Goal: Transaction & Acquisition: Book appointment/travel/reservation

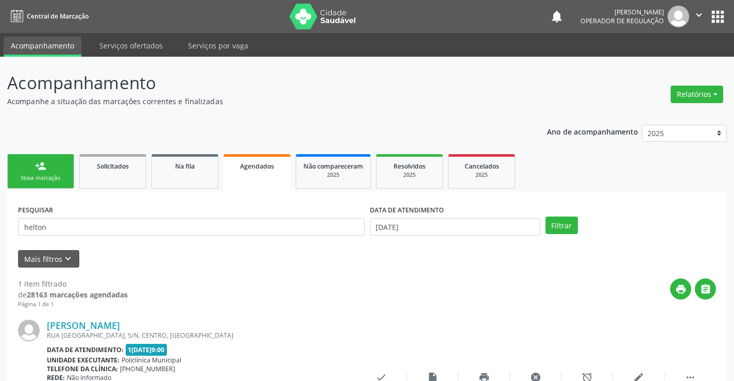
scroll to position [94, 0]
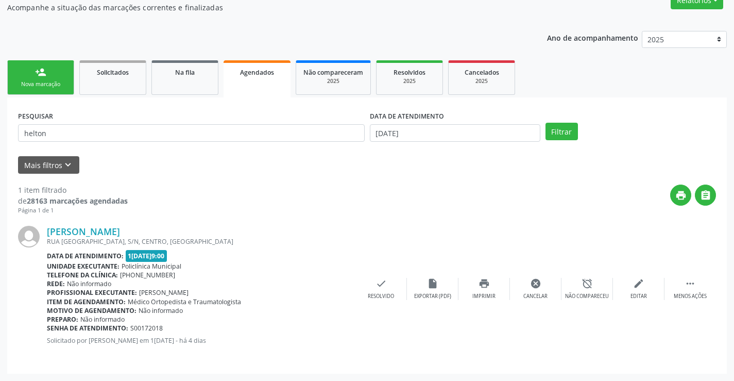
click at [42, 69] on div "person_add" at bounding box center [40, 71] width 11 height 11
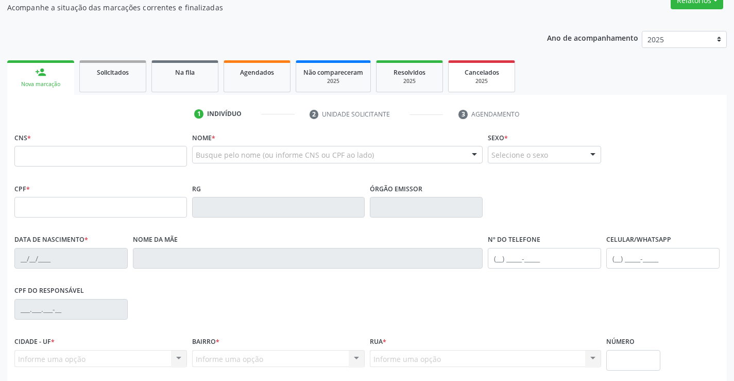
click at [484, 80] on div "2025" at bounding box center [482, 81] width 52 height 8
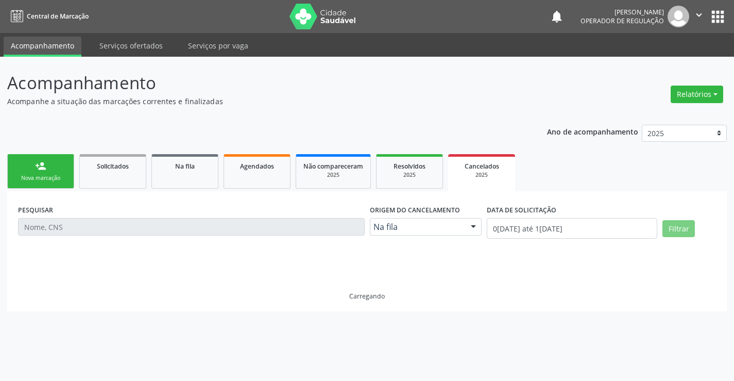
scroll to position [0, 0]
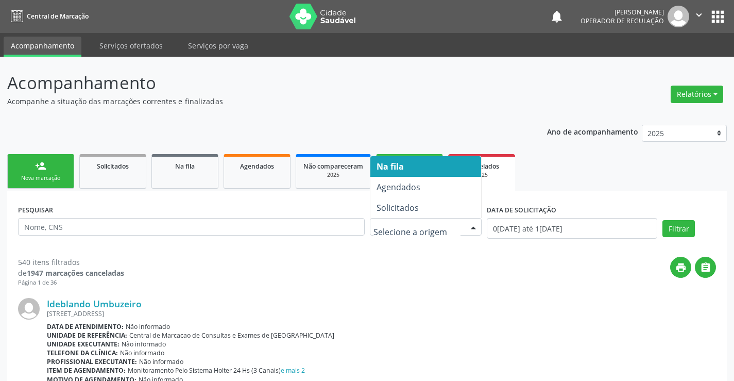
click at [432, 233] on div at bounding box center [426, 227] width 112 height 18
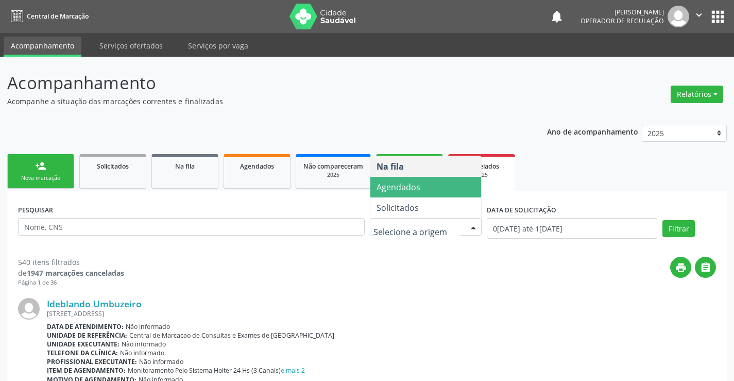
click at [422, 195] on span "Agendados" at bounding box center [426, 187] width 111 height 21
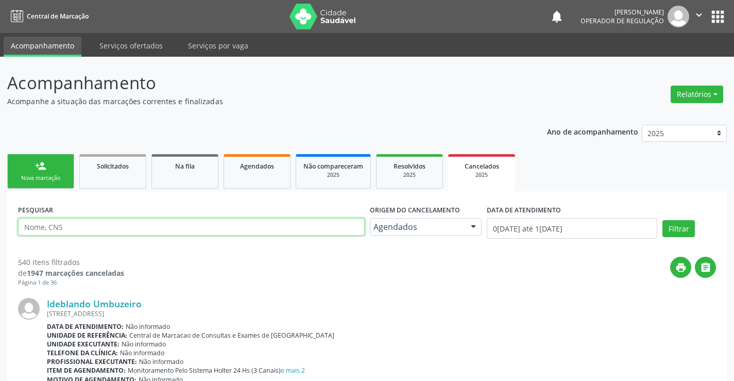
click at [139, 231] on input "text" at bounding box center [191, 227] width 347 height 18
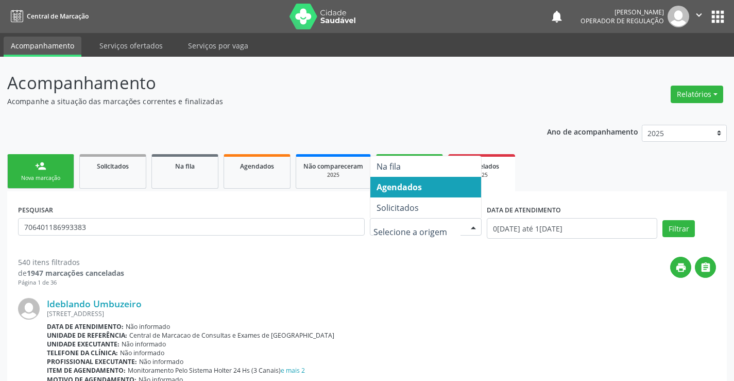
click at [426, 194] on span "Agendados" at bounding box center [426, 187] width 111 height 21
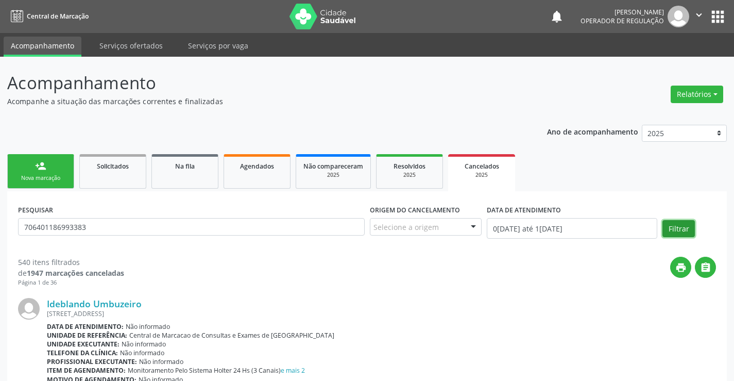
click at [674, 229] on button "Filtrar" at bounding box center [679, 229] width 32 height 18
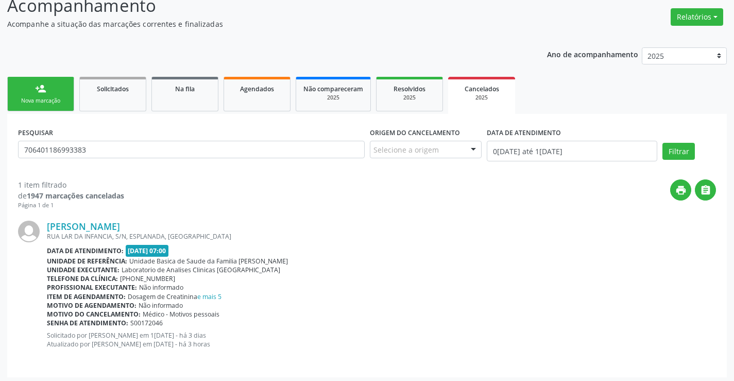
scroll to position [81, 0]
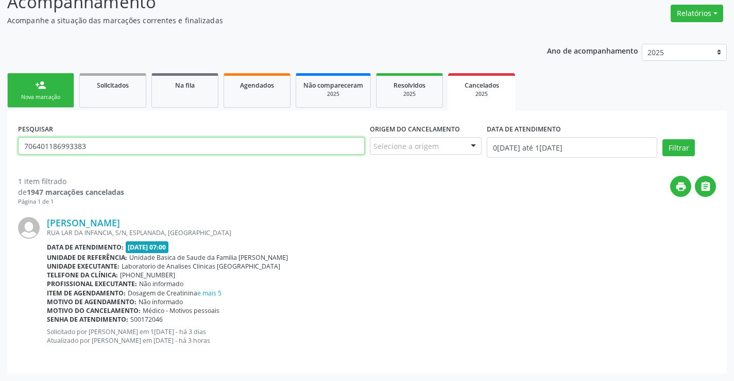
click at [135, 149] on input "706401186993383" at bounding box center [191, 146] width 347 height 18
type input "7"
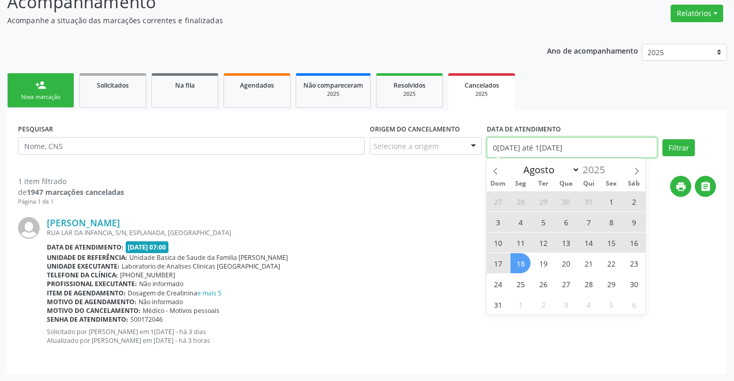
click at [540, 145] on input "01/01/2025 até 18/08/2025" at bounding box center [572, 147] width 171 height 21
click at [517, 265] on span "18" at bounding box center [521, 263] width 20 height 20
type input "1[DATE]"
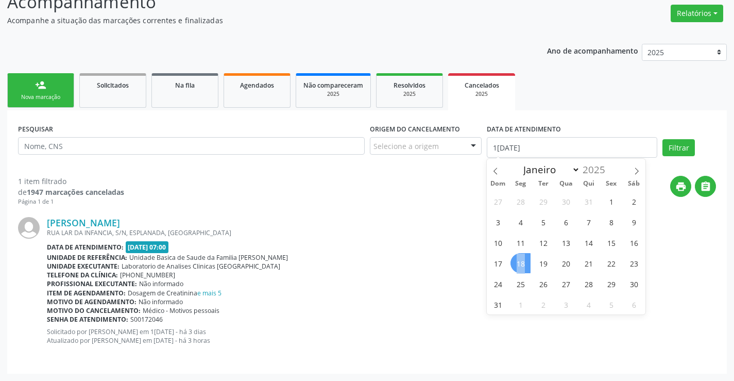
click at [517, 265] on span "18" at bounding box center [521, 263] width 20 height 20
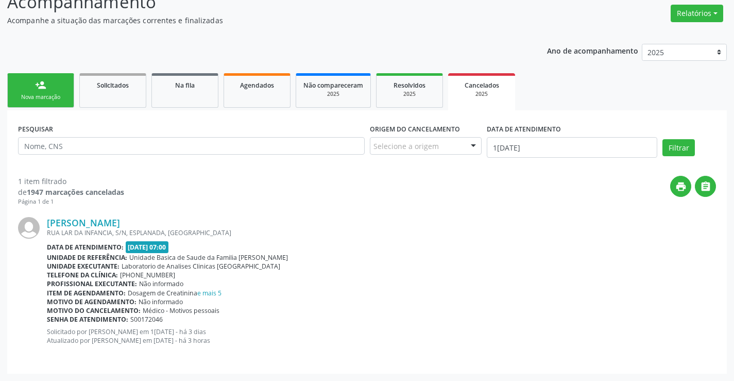
click at [456, 141] on div "Selecione a origem" at bounding box center [426, 146] width 112 height 18
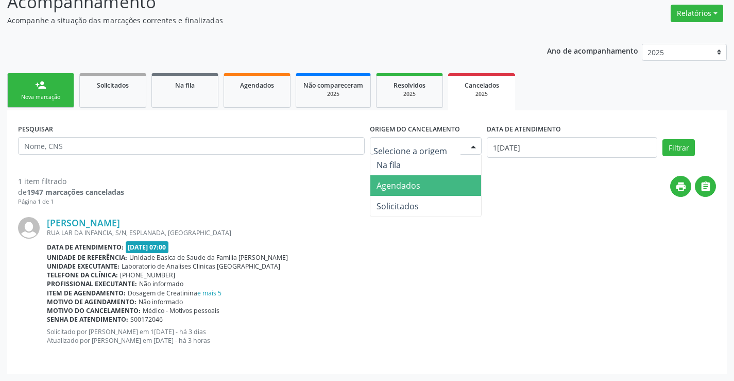
click at [427, 192] on span "Agendados" at bounding box center [426, 185] width 111 height 21
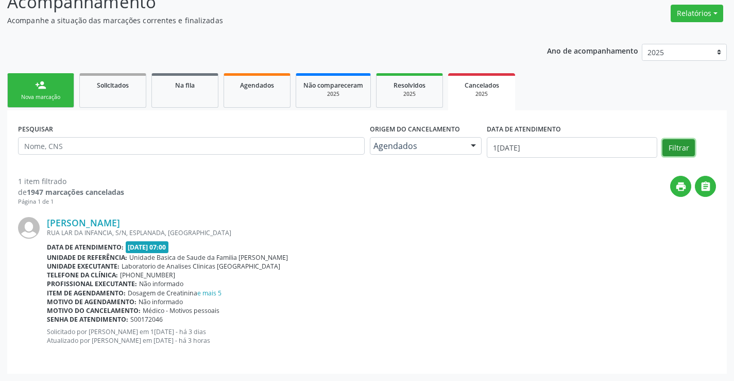
click at [677, 146] on button "Filtrar" at bounding box center [679, 148] width 32 height 18
click at [214, 292] on link "e mais 5" at bounding box center [209, 293] width 24 height 9
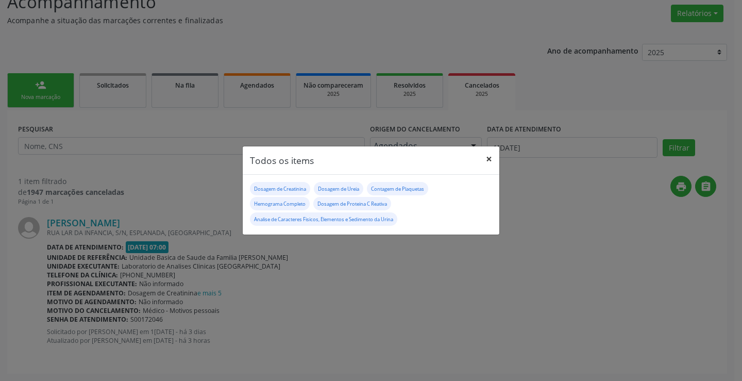
click at [491, 159] on button "×" at bounding box center [489, 158] width 21 height 25
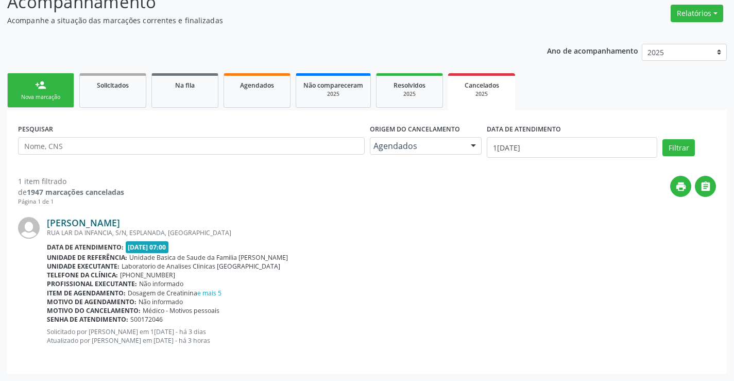
click at [120, 217] on link "[PERSON_NAME]" at bounding box center [83, 222] width 73 height 11
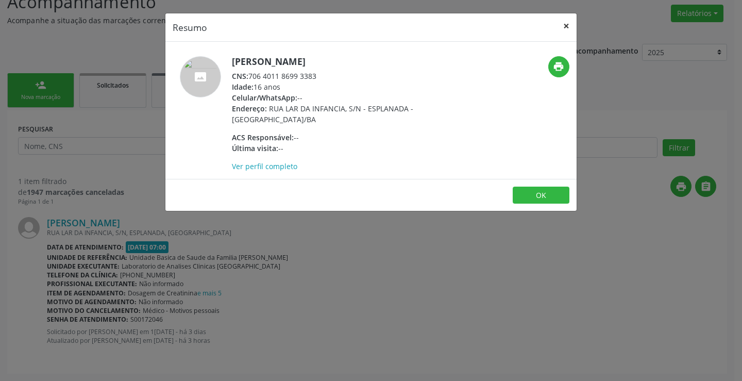
click at [562, 32] on button "×" at bounding box center [566, 25] width 21 height 25
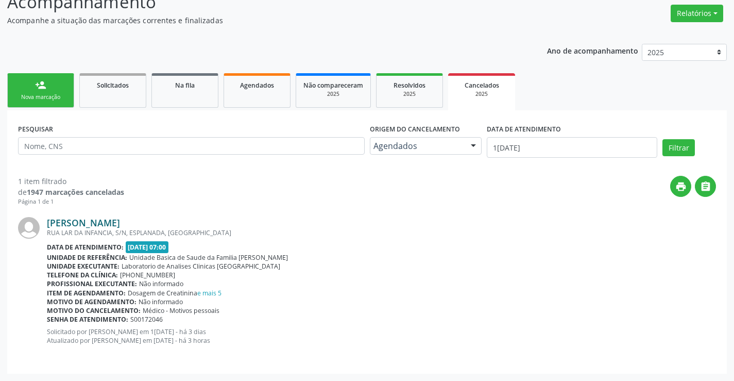
click at [115, 224] on link "[PERSON_NAME]" at bounding box center [83, 222] width 73 height 11
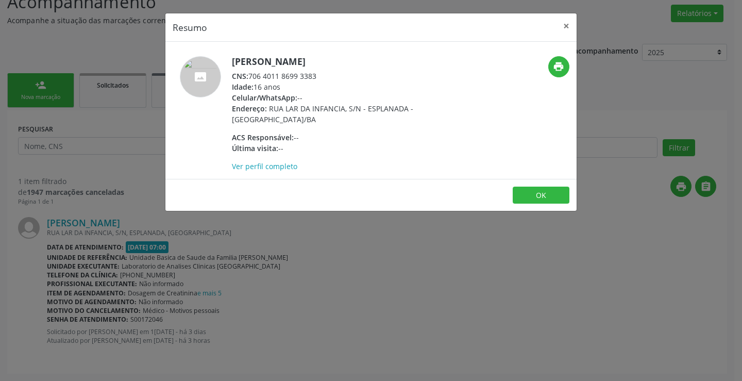
drag, startPoint x: 249, startPoint y: 75, endPoint x: 314, endPoint y: 77, distance: 65.0
click at [317, 75] on div "CNS: 706 4011 8699 3383" at bounding box center [332, 76] width 200 height 11
copy div "706 4011 8699 3383"
click at [542, 197] on button "OK" at bounding box center [541, 196] width 57 height 18
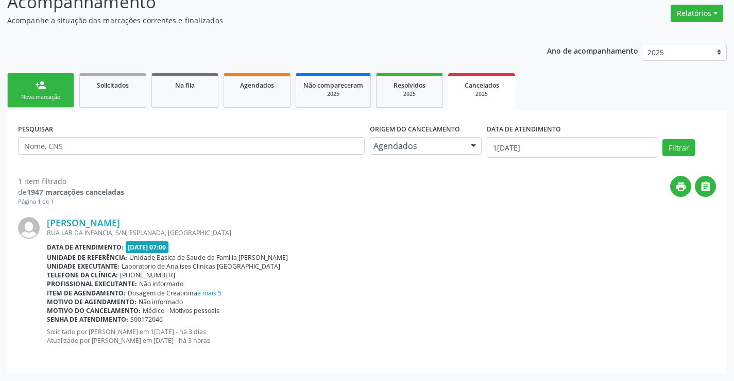
click at [49, 89] on link "person_add Nova marcação" at bounding box center [40, 90] width 67 height 35
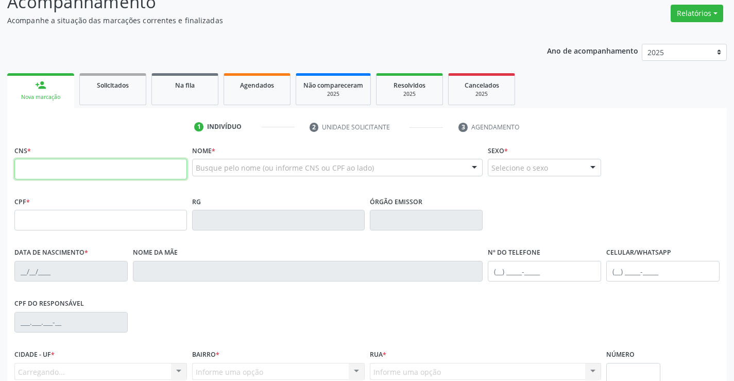
click at [75, 171] on input "text" at bounding box center [100, 169] width 173 height 21
paste input "706 4011 8699 3383"
type input "706 4011 8699 3383"
type input "03/05/2009"
type input "S/N"
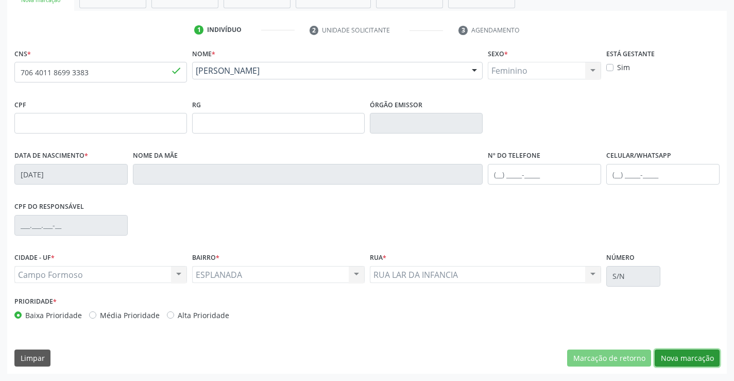
click at [670, 359] on button "Nova marcação" at bounding box center [687, 358] width 65 height 18
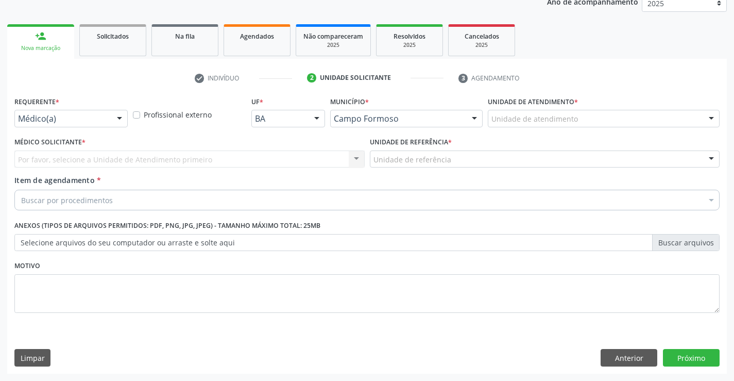
scroll to position [130, 0]
click at [88, 113] on div "Médico(a)" at bounding box center [70, 119] width 113 height 18
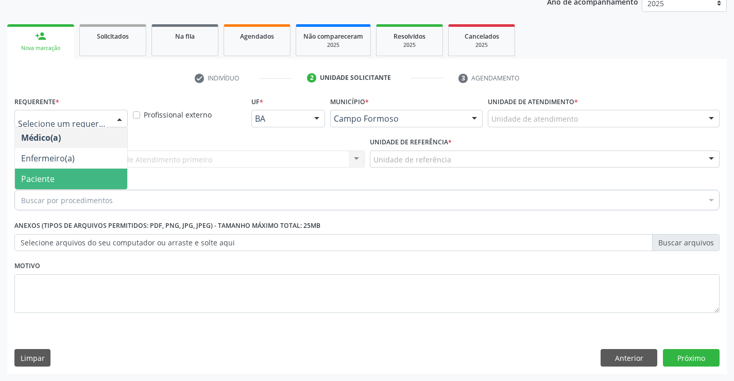
click at [93, 171] on ul "Médico(a) Enfermeiro(a) Paciente Nenhum resultado encontrado para: " " Não há n…" at bounding box center [71, 158] width 112 height 62
click at [93, 171] on span "Paciente" at bounding box center [71, 179] width 112 height 21
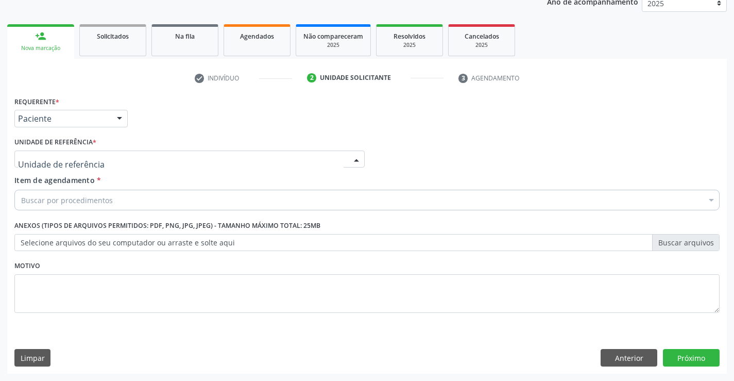
click at [178, 159] on div at bounding box center [189, 160] width 350 height 18
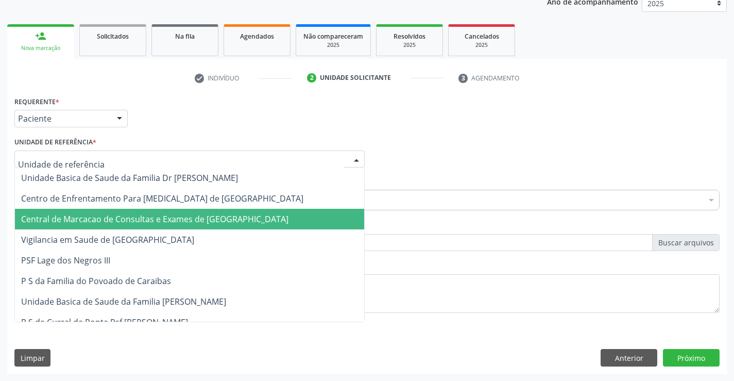
click at [171, 226] on span "Central de Marcacao de Consultas e Exames de [GEOGRAPHIC_DATA]" at bounding box center [189, 219] width 349 height 21
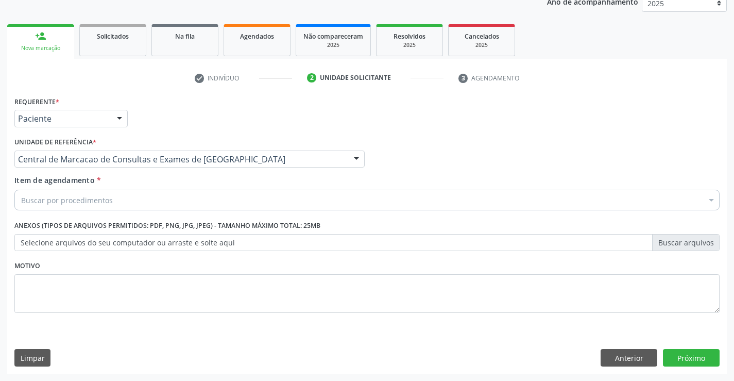
click at [183, 200] on div "Buscar por procedimentos" at bounding box center [367, 200] width 706 height 21
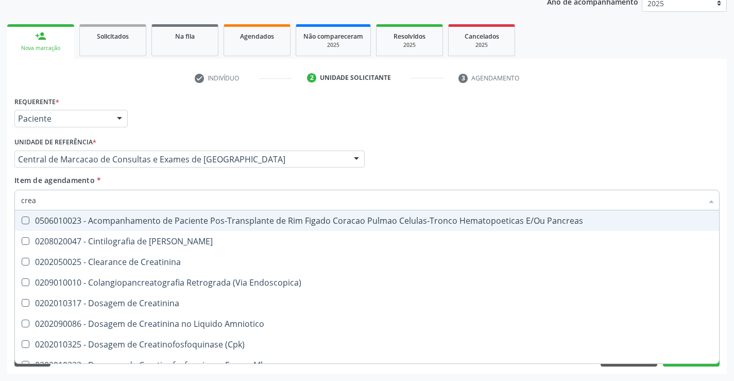
type input "creat"
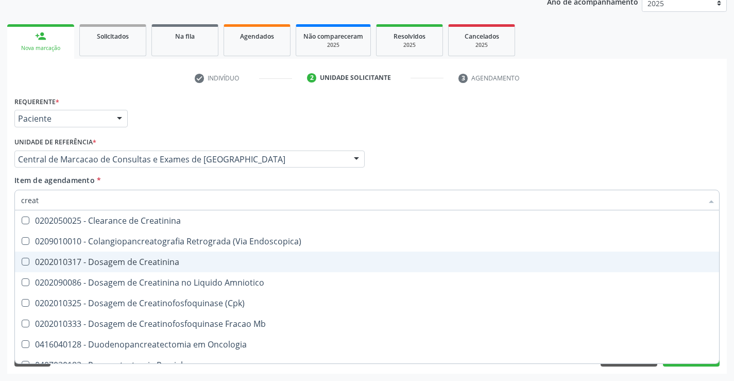
click at [182, 271] on span "0202010317 - Dosagem de Creatinina" at bounding box center [367, 262] width 705 height 21
checkbox Creatinina "true"
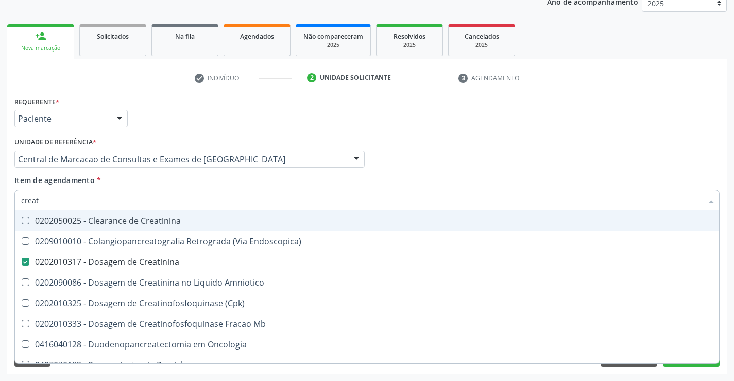
type input "creat"
click at [193, 175] on div "Item de agendamento * creat Desfazer seleção 0202050025 - Clearance de Creatini…" at bounding box center [367, 191] width 706 height 32
checkbox Endoscopica\) "true"
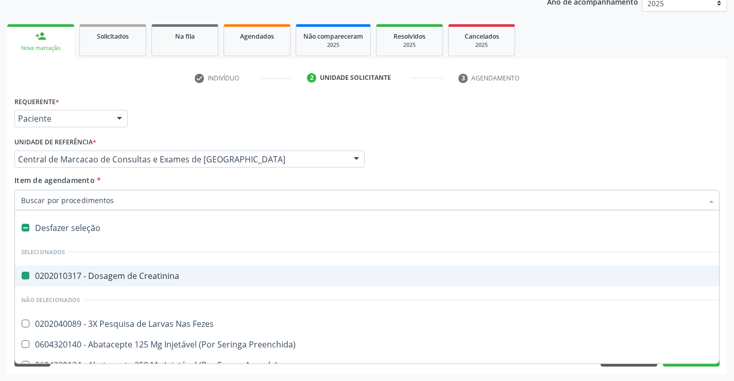
type input "u"
checkbox Creatinina "false"
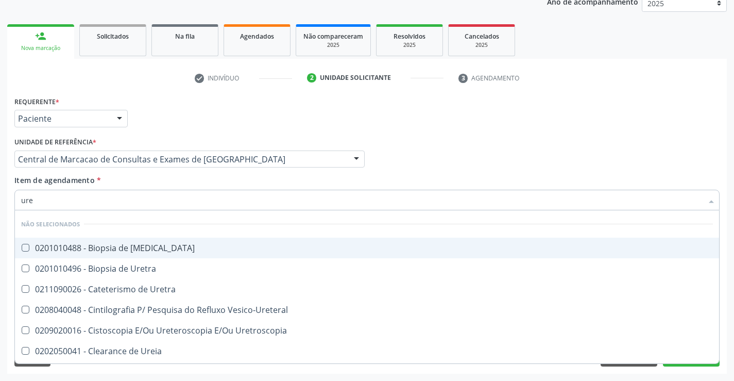
type input "urei"
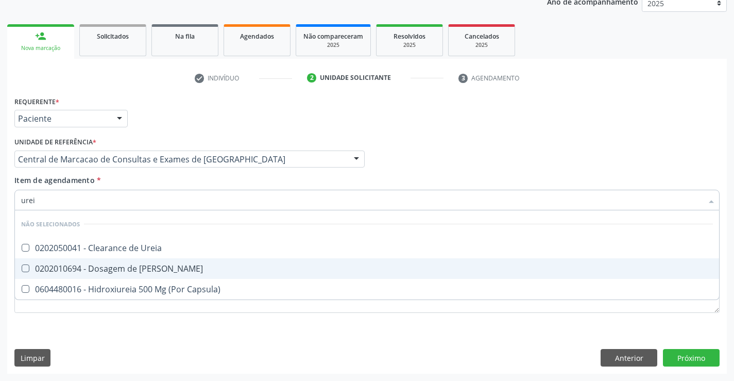
drag, startPoint x: 172, startPoint y: 267, endPoint x: 185, endPoint y: 224, distance: 44.7
click at [172, 267] on div "0202010694 - Dosagem de [PERSON_NAME]" at bounding box center [367, 268] width 692 height 8
checkbox Ureia "true"
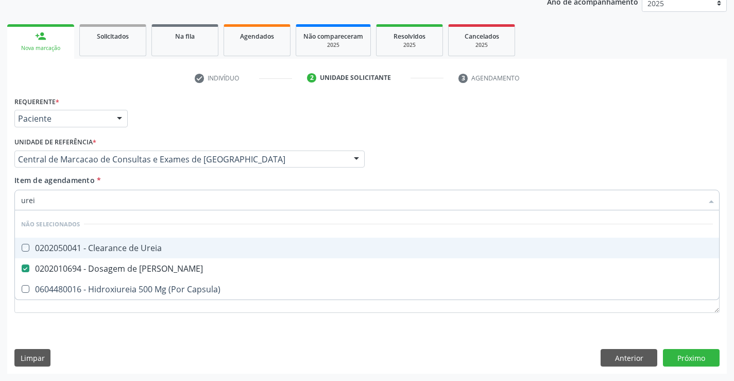
click at [185, 176] on div "Item de agendamento * urei Desfazer seleção Não selecionados 0202050041 - Clear…" at bounding box center [367, 191] width 706 height 32
checkbox Ureia "true"
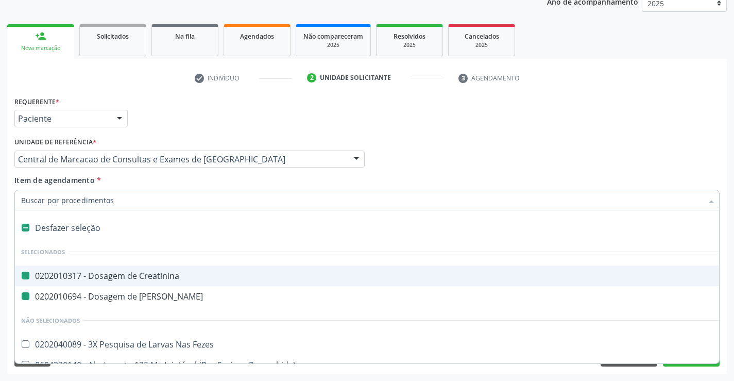
type input "p"
checkbox Creatinina "false"
checkbox Ureia "false"
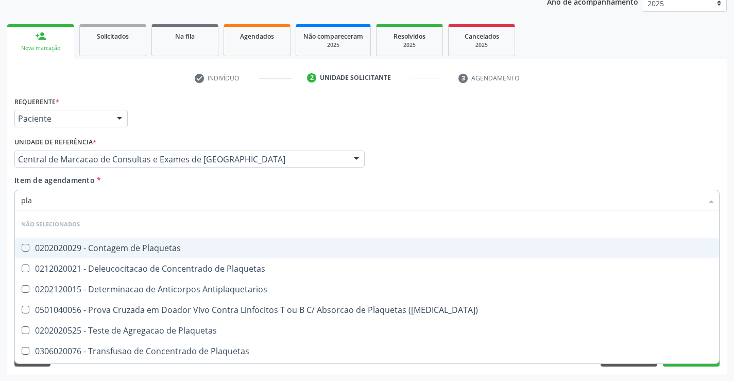
type input "plaq"
click at [180, 241] on span "0202020029 - Contagem de Plaquetas" at bounding box center [367, 248] width 705 height 21
checkbox Plaquetas "true"
click at [159, 186] on div "Item de agendamento * plaq Desfazer seleção Não selecionados 0202020029 - Conta…" at bounding box center [367, 191] width 706 height 32
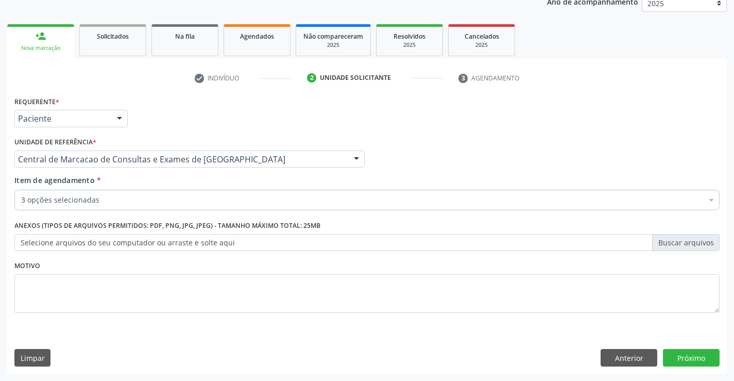
click at [133, 208] on div "3 opções selecionadas" at bounding box center [367, 200] width 706 height 21
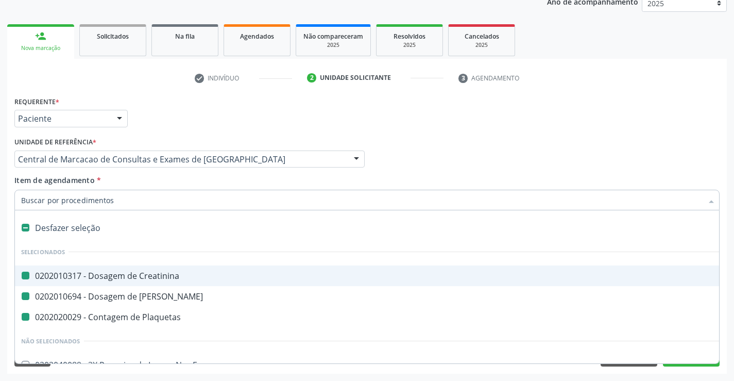
type input "h"
checkbox Creatinina "false"
checkbox Ureia "false"
checkbox Plaquetas "false"
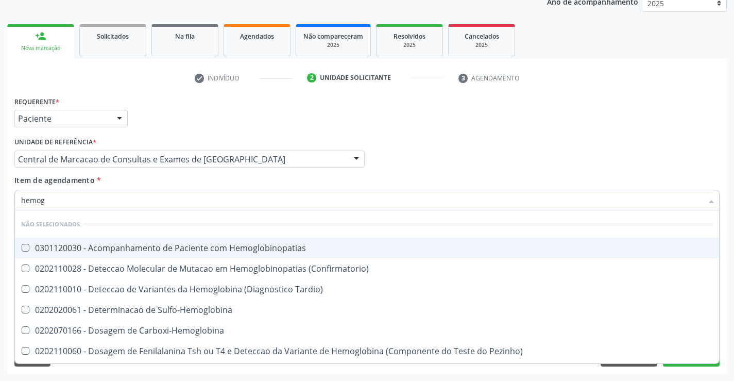
type input "hemogr"
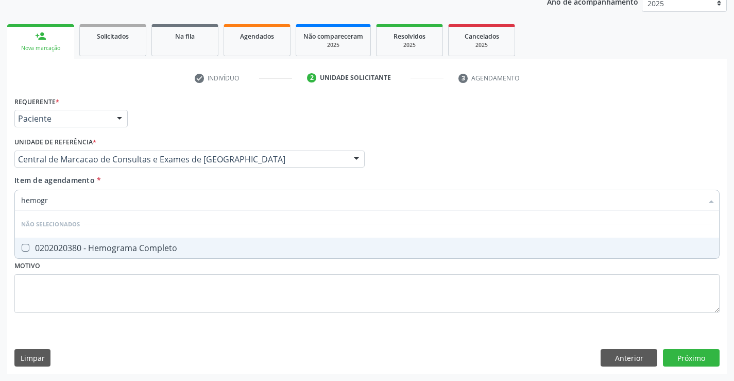
click at [162, 245] on div "0202020380 - Hemograma Completo" at bounding box center [367, 248] width 692 height 8
checkbox Completo "true"
click at [168, 187] on div "Item de agendamento * hemogr Desfazer seleção Não selecionados 0202020380 - Hem…" at bounding box center [367, 191] width 706 height 32
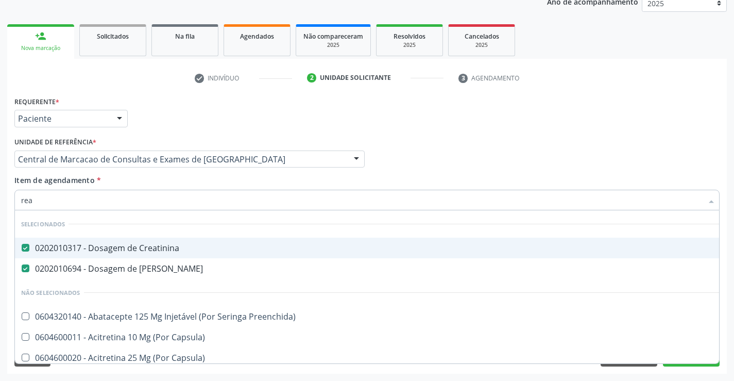
type input "reat"
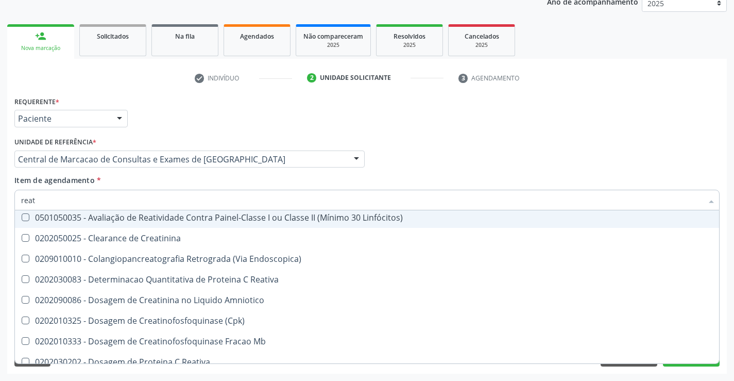
scroll to position [103, 0]
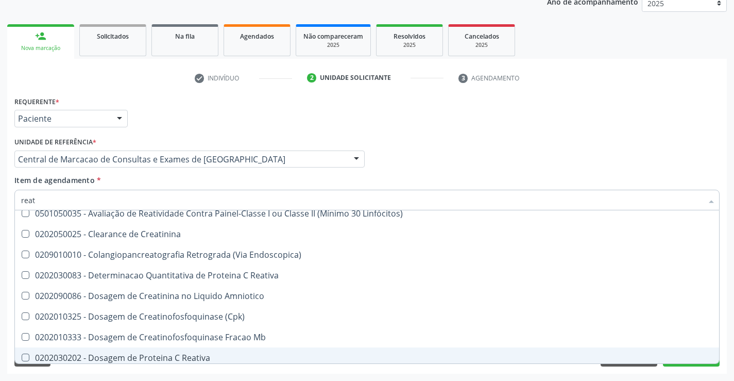
click at [190, 354] on div "0202030202 - Dosagem de Proteina C Reativa" at bounding box center [367, 358] width 692 height 8
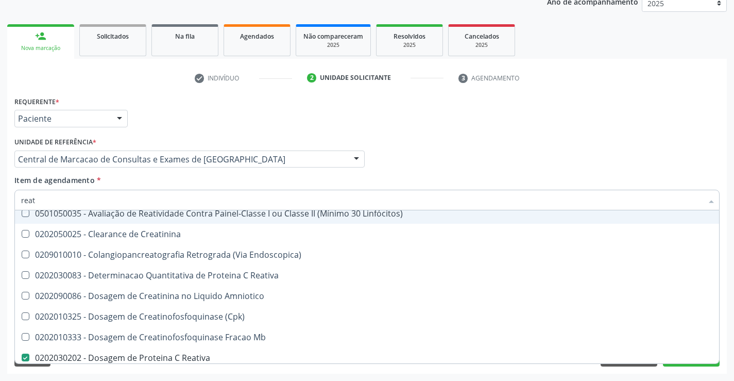
click at [203, 177] on div "Item de agendamento * reat Desfazer seleção Selecionados 0202010317 - Dosagem d…" at bounding box center [367, 191] width 706 height 32
checkbox Reativa "false"
checkbox Linfócitos\) "true"
checkbox Creatinina "true"
checkbox Infòcitos\) "true"
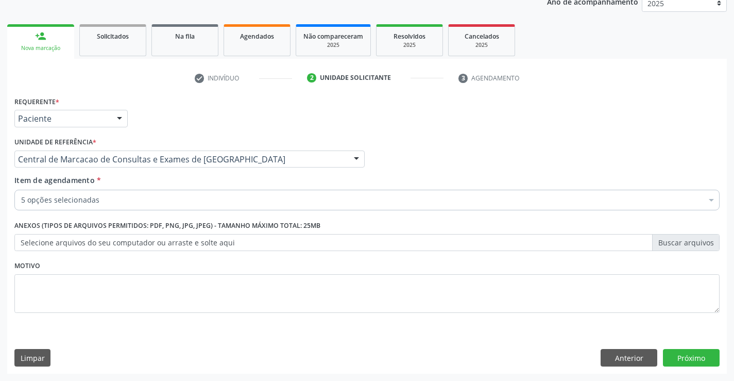
scroll to position [0, 0]
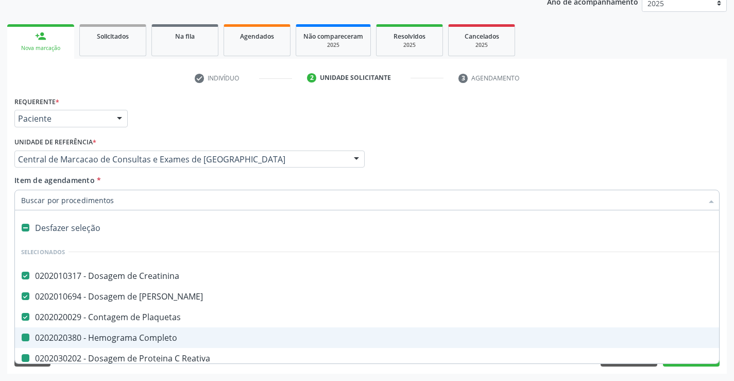
type input "u"
checkbox Completo "false"
checkbox Reativa "false"
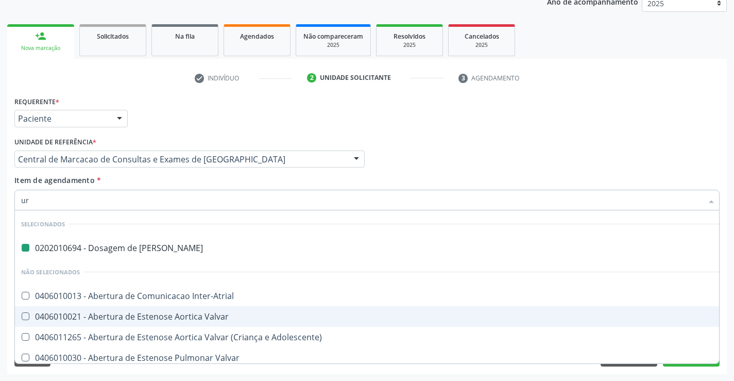
type input "uri"
checkbox Ureia "false"
type input "urin"
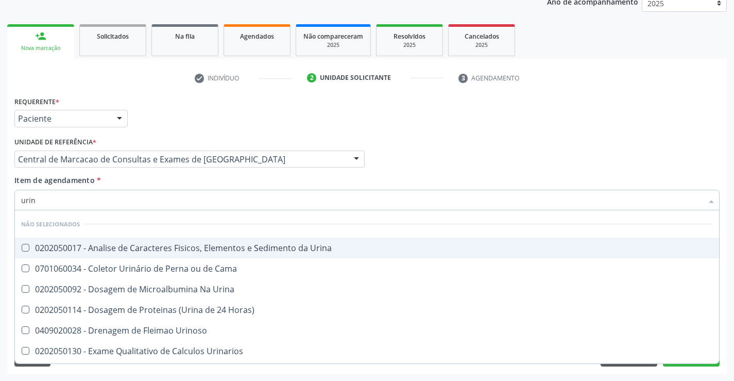
click at [198, 252] on div "0202050017 - Analise de Caracteres Fisicos, Elementos e Sedimento da Urina" at bounding box center [367, 248] width 692 height 8
checkbox Urina "true"
click at [204, 190] on input "urin" at bounding box center [362, 200] width 682 height 21
click at [257, 177] on div "Item de agendamento * urin Desfazer seleção Não selecionados 0202050017 - Anali…" at bounding box center [367, 191] width 706 height 32
checkbox Horas\) "true"
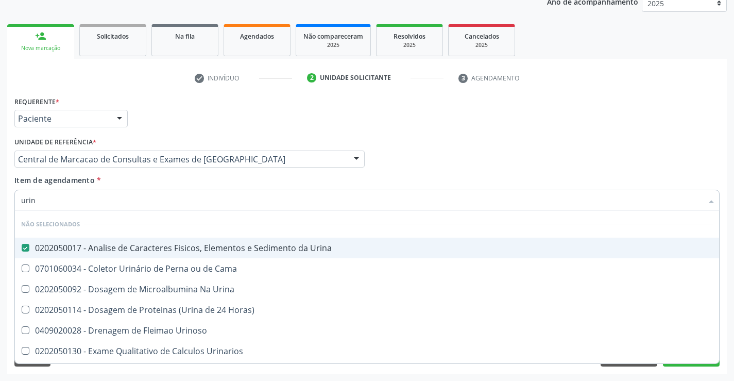
checkbox Urinoso "true"
checkbox Urinarios "true"
checkbox Urina "true"
checkbox Cama "true"
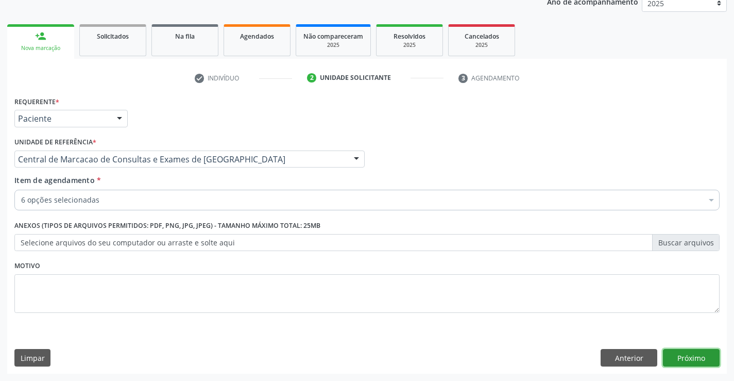
click at [706, 358] on button "Próximo" at bounding box center [691, 358] width 57 height 18
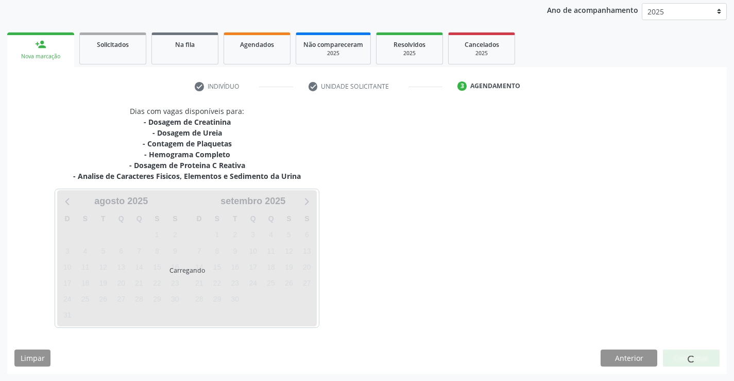
scroll to position [122, 0]
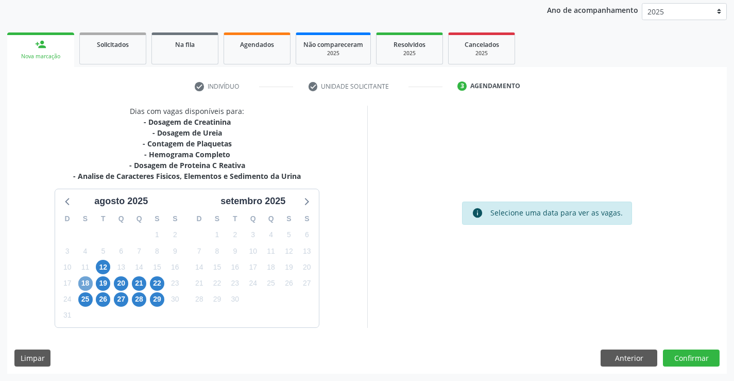
click at [84, 283] on span "18" at bounding box center [85, 283] width 14 height 14
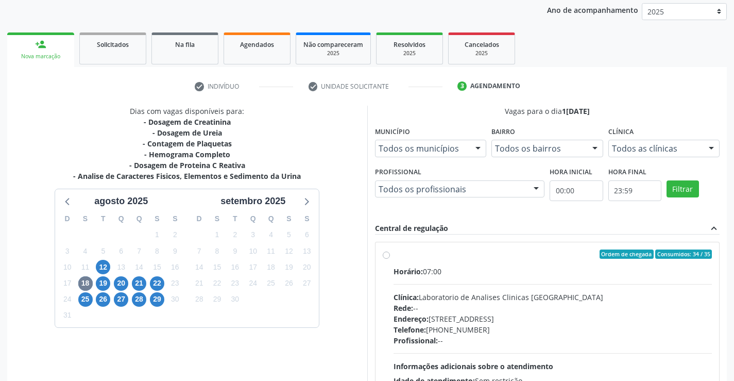
click at [529, 290] on div "Horário: 07:00 Clínica: Laboratorio de Analises Clinicas Sao Francisco Rede: --…" at bounding box center [553, 337] width 319 height 142
click at [390, 259] on input "Ordem de chegada Consumidos: 34 / 35 Horário: 07:00 Clínica: Laboratorio de Ana…" at bounding box center [386, 253] width 7 height 9
radio input "true"
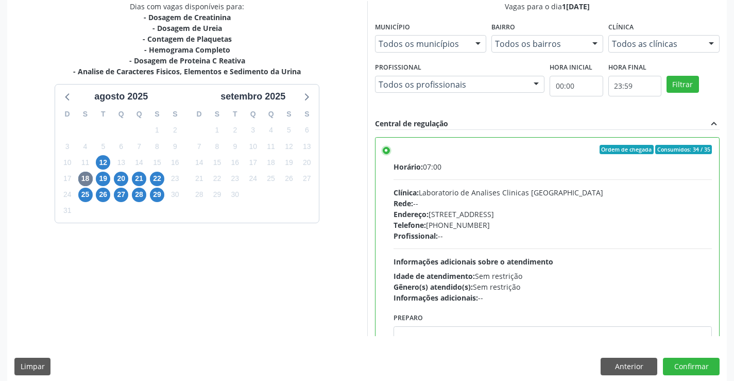
scroll to position [235, 0]
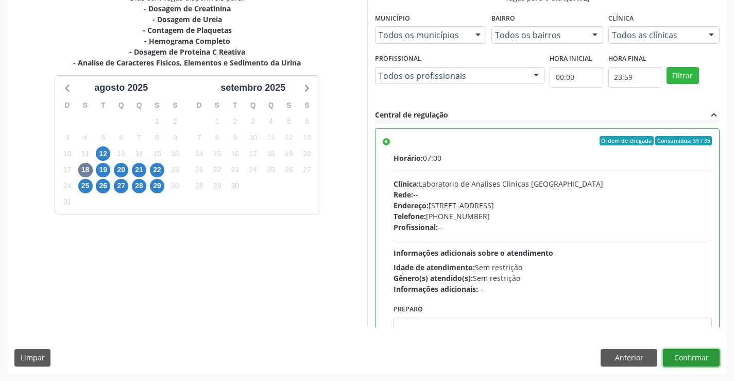
click at [689, 350] on button "Confirmar" at bounding box center [691, 358] width 57 height 18
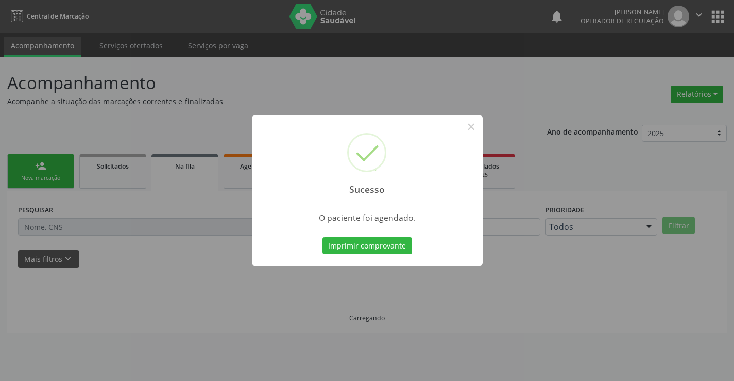
scroll to position [0, 0]
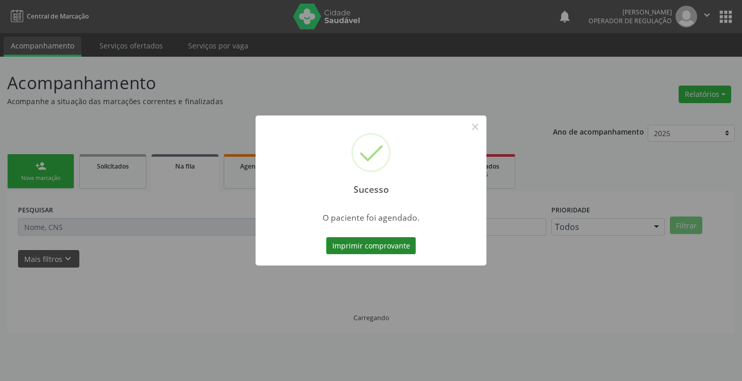
click at [394, 250] on button "Imprimir comprovante" at bounding box center [371, 246] width 90 height 18
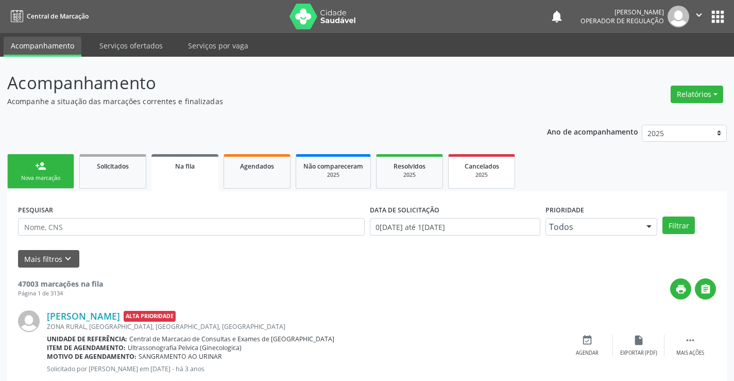
click at [475, 163] on span "Cancelados" at bounding box center [482, 166] width 35 height 9
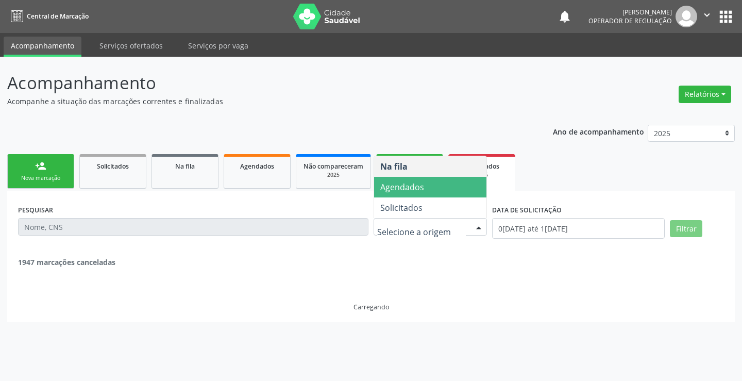
click at [421, 190] on span "Agendados" at bounding box center [402, 186] width 44 height 11
select select "7"
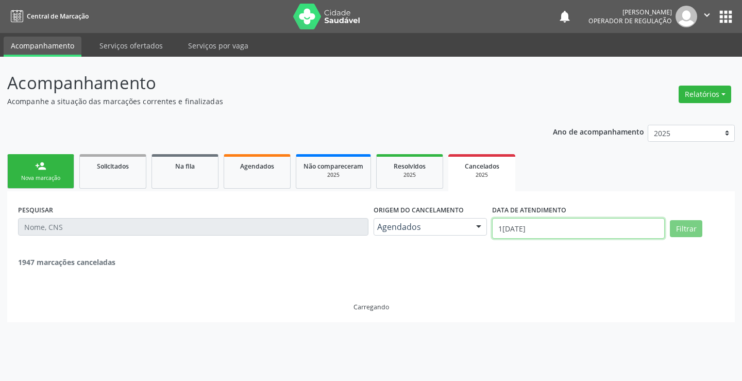
click at [591, 234] on input "1[DATE]" at bounding box center [578, 228] width 173 height 21
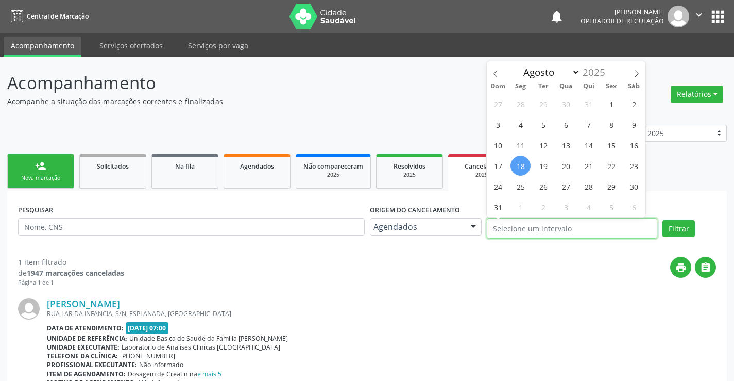
select select "0"
click at [448, 71] on p "Acompanhamento" at bounding box center [259, 83] width 504 height 26
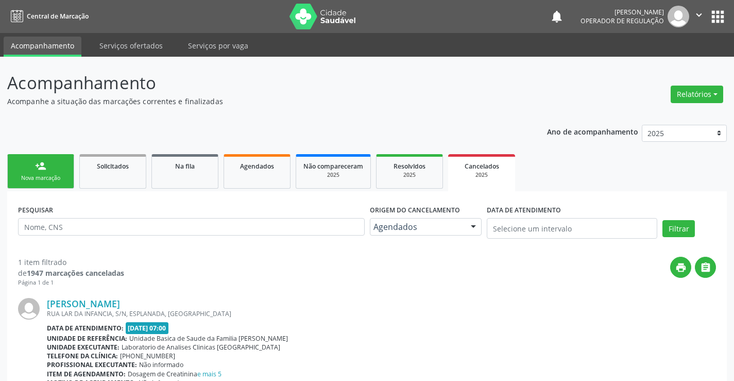
drag, startPoint x: 691, startPoint y: 14, endPoint x: 699, endPoint y: 16, distance: 8.9
click at [694, 12] on button "" at bounding box center [700, 17] width 20 height 22
click at [662, 58] on link "Sair" at bounding box center [673, 63] width 71 height 14
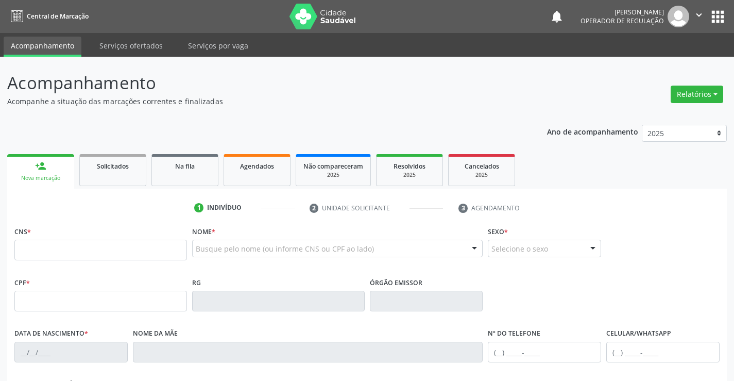
click at [137, 257] on input "text" at bounding box center [100, 250] width 173 height 21
click at [253, 159] on link "Agendados" at bounding box center [257, 170] width 67 height 32
select select "7"
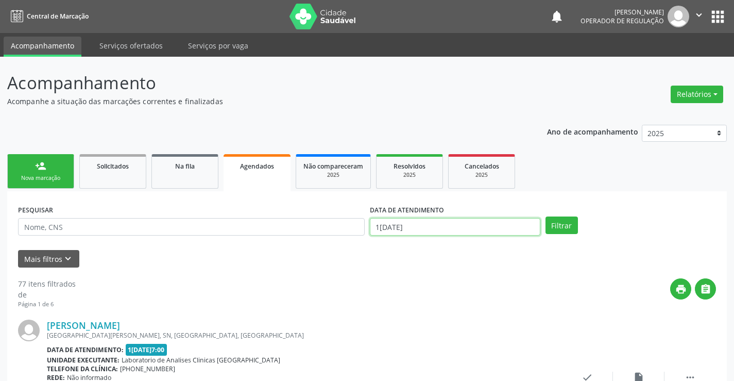
click at [469, 224] on input "1[DATE]" at bounding box center [455, 227] width 171 height 18
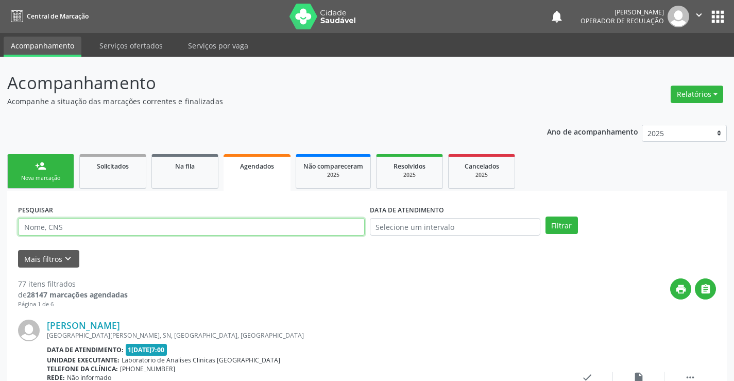
click at [77, 225] on input "text" at bounding box center [191, 227] width 347 height 18
click at [72, 172] on link "person_add Nova marcação" at bounding box center [40, 171] width 67 height 35
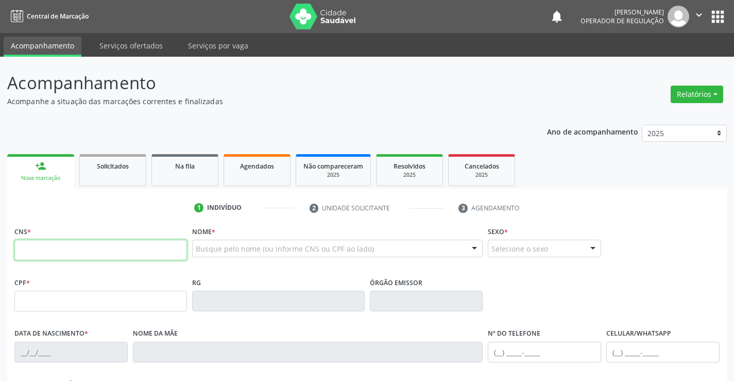
click at [39, 249] on input "text" at bounding box center [100, 250] width 173 height 21
type input "700 6034 6518 1963"
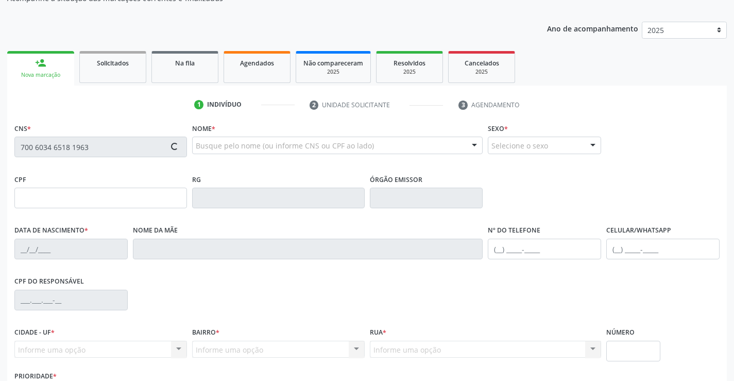
type input "617.830.565-68"
type input "0638977258"
type input "1[DATE]"
type input "[PHONE_NUMBER]"
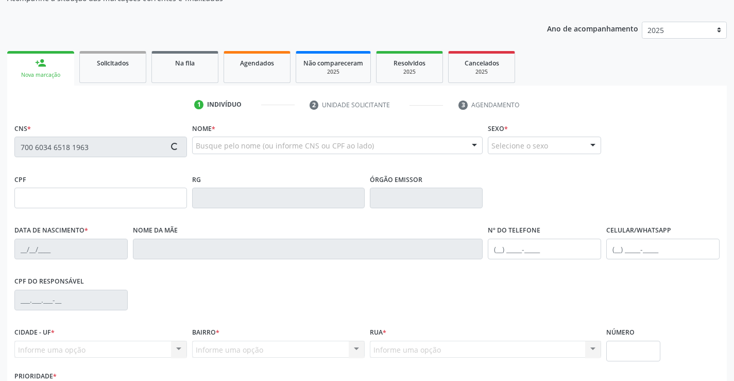
type input "617.830.565-68"
type input "S/N"
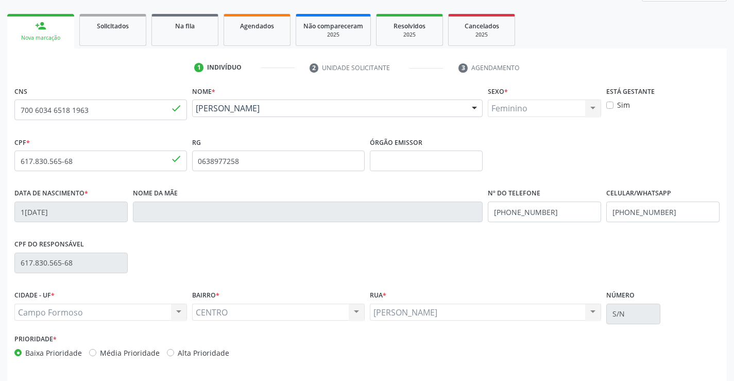
scroll to position [178, 0]
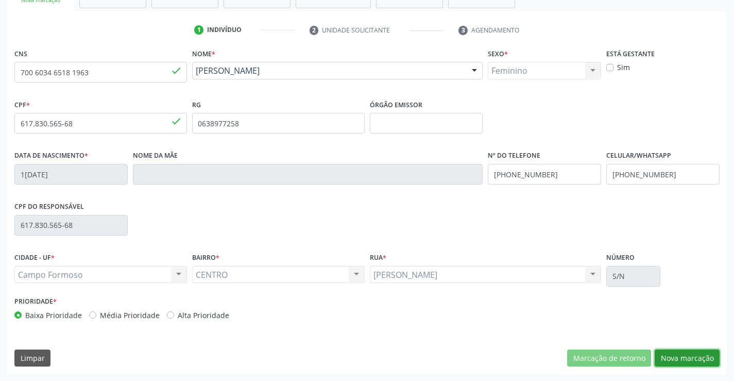
click at [676, 361] on button "Nova marcação" at bounding box center [687, 358] width 65 height 18
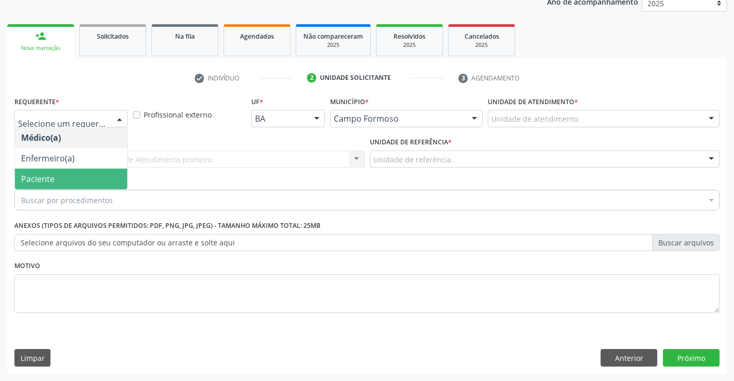
click at [60, 181] on span "Paciente" at bounding box center [71, 179] width 112 height 21
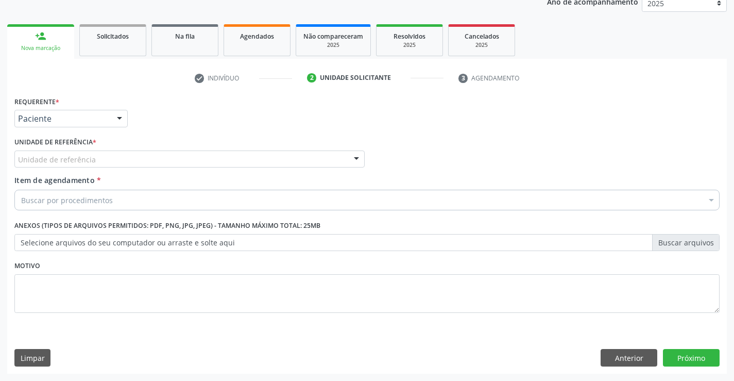
click at [150, 158] on div "Unidade de referência" at bounding box center [189, 160] width 350 height 18
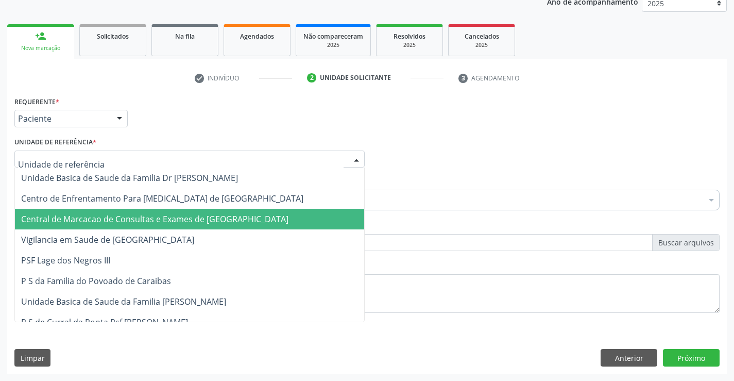
click at [161, 222] on span "Central de Marcacao de Consultas e Exames de [GEOGRAPHIC_DATA]" at bounding box center [155, 218] width 268 height 11
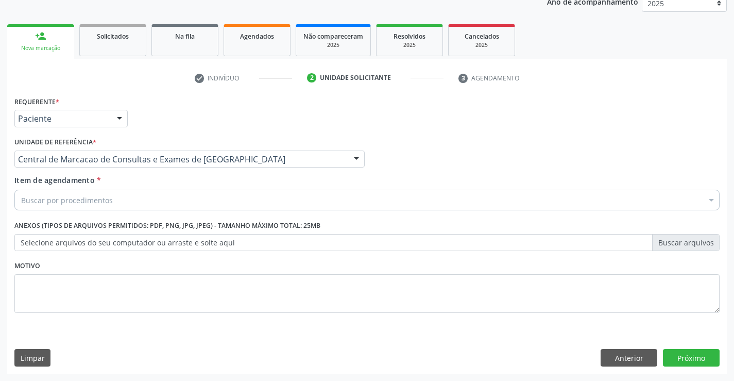
click at [177, 194] on div "Buscar por procedimentos" at bounding box center [367, 200] width 706 height 21
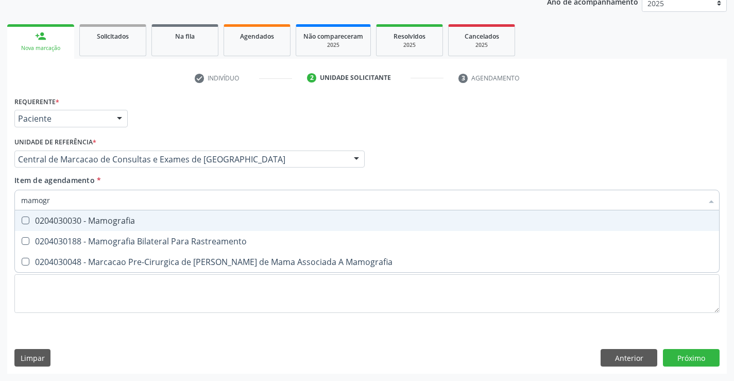
type input "mamogra"
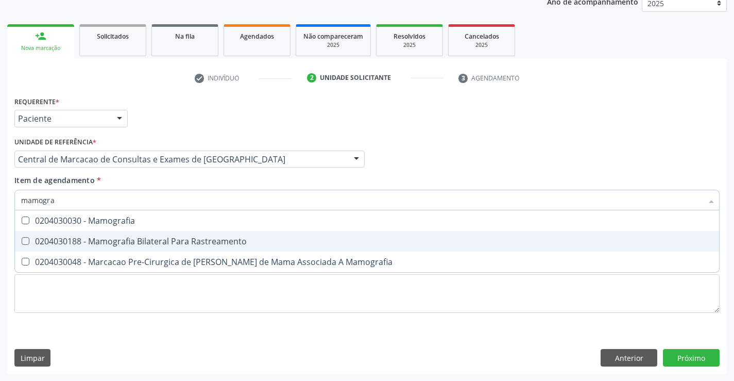
click at [203, 242] on div "0204030188 - Mamografia Bilateral Para Rastreamento" at bounding box center [367, 241] width 692 height 8
checkbox Rastreamento "true"
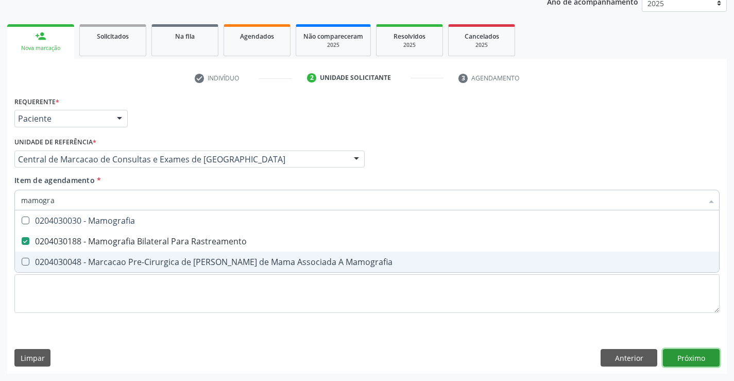
click at [690, 357] on div "Requerente * Paciente Médico(a) Enfermeiro(a) Paciente Nenhum resultado encontr…" at bounding box center [367, 234] width 720 height 280
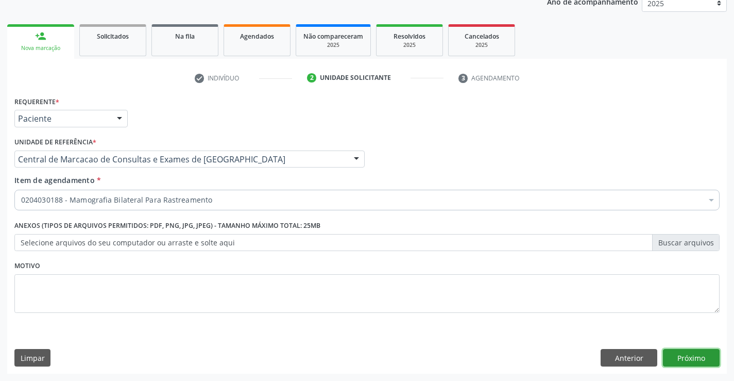
click at [672, 359] on button "Próximo" at bounding box center [691, 358] width 57 height 18
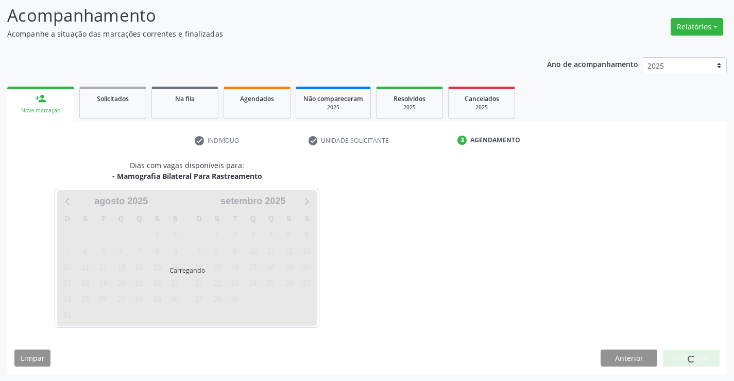
scroll to position [68, 0]
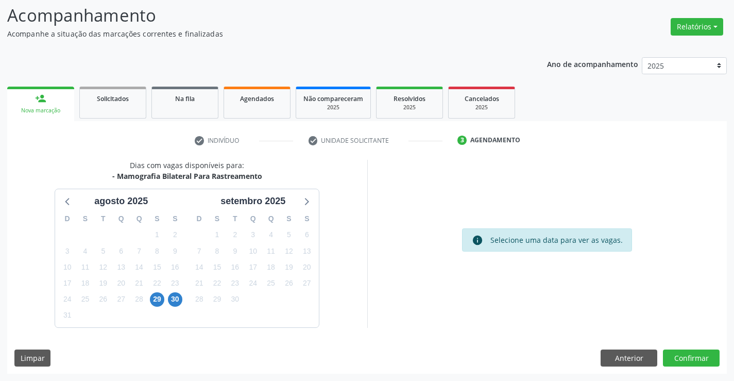
click at [163, 293] on div "29" at bounding box center [157, 299] width 14 height 16
click at [151, 303] on span "29" at bounding box center [157, 299] width 14 height 14
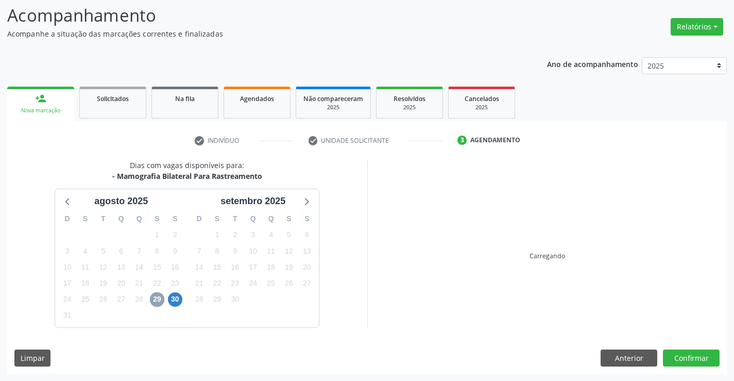
click at [158, 296] on span "29" at bounding box center [157, 299] width 14 height 14
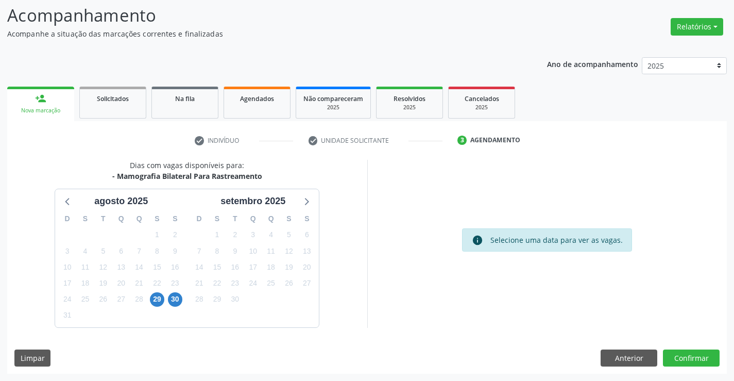
click at [185, 294] on div "D S T Q Q S S 27 28 29 30 31 1 2 3 4 5 6 7 8 9 10 11 12 13 14 15 16 17 18 19 20…" at bounding box center [121, 267] width 132 height 119
click at [178, 296] on span "30" at bounding box center [175, 299] width 14 height 14
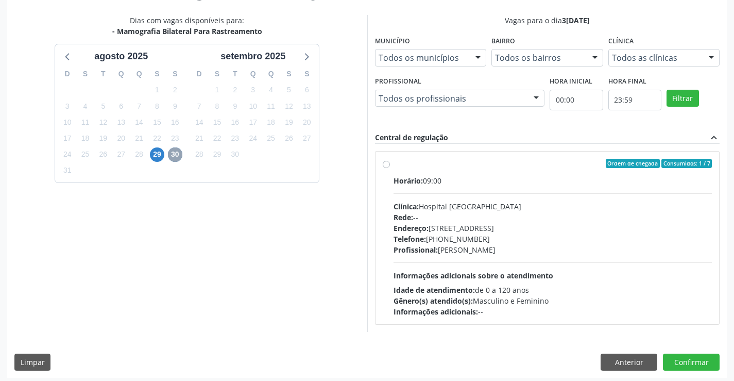
scroll to position [216, 0]
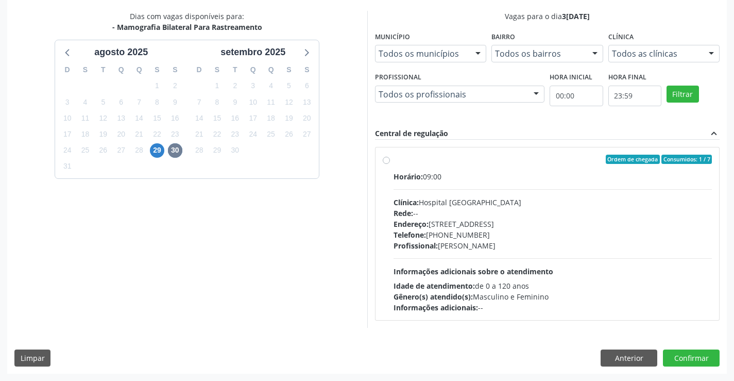
click at [506, 240] on div "Profissional: [PERSON_NAME]" at bounding box center [553, 245] width 319 height 11
click at [390, 164] on input "Ordem de chegada Consumidos: 1 / 7 Horário: 09:00 Clínica: Hospital [GEOGRAPHIC…" at bounding box center [386, 159] width 7 height 9
radio input "true"
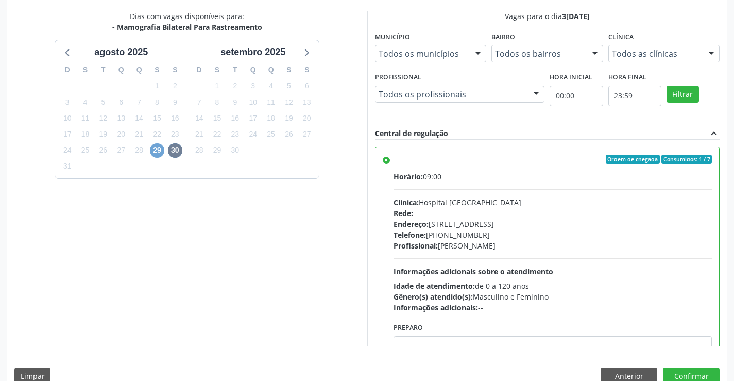
click at [160, 148] on span "29" at bounding box center [157, 150] width 14 height 14
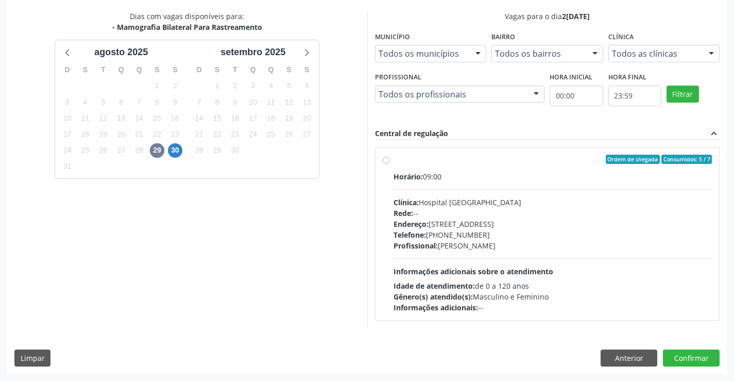
click at [476, 257] on div "Horário: 09:00 Clínica: Hospital [GEOGRAPHIC_DATA] Rede: -- Endereço: [STREET_A…" at bounding box center [553, 242] width 319 height 142
click at [390, 164] on input "Ordem de chegada Consumidos: 5 / 7 Horário: 09:00 Clínica: Hospital [GEOGRAPHIC…" at bounding box center [386, 159] width 7 height 9
radio input "true"
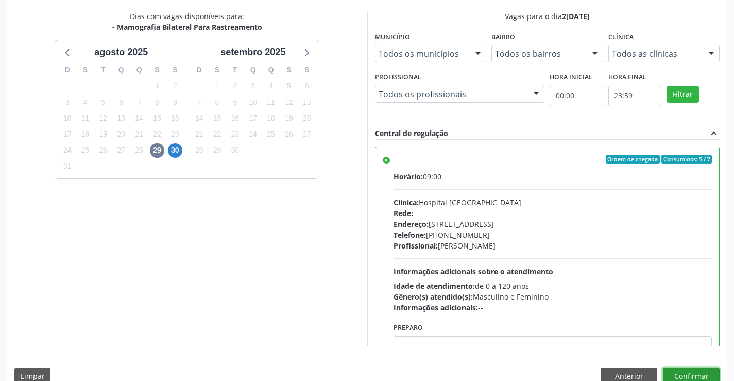
click at [692, 370] on button "Confirmar" at bounding box center [691, 376] width 57 height 18
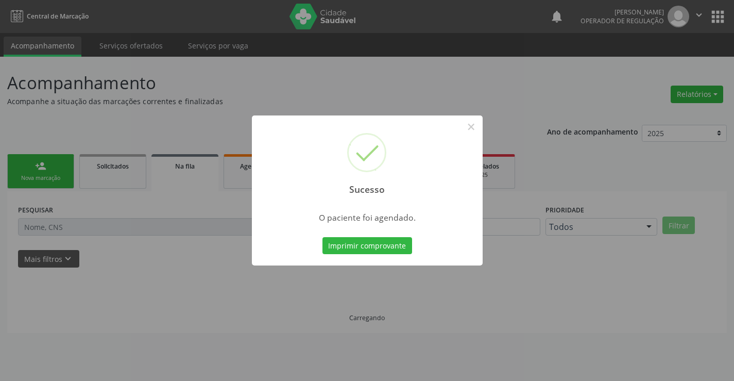
scroll to position [0, 0]
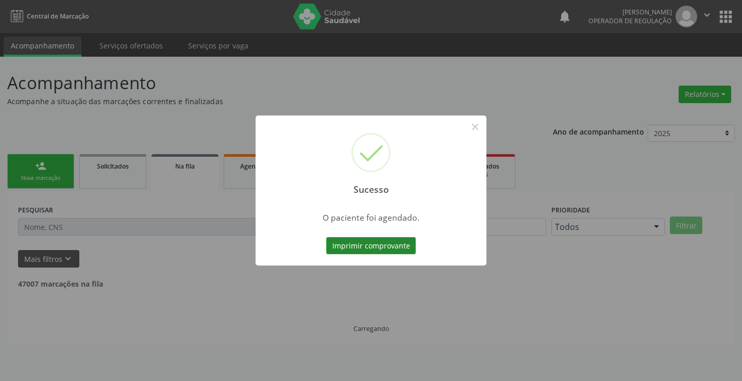
click at [406, 248] on button "Imprimir comprovante" at bounding box center [371, 246] width 90 height 18
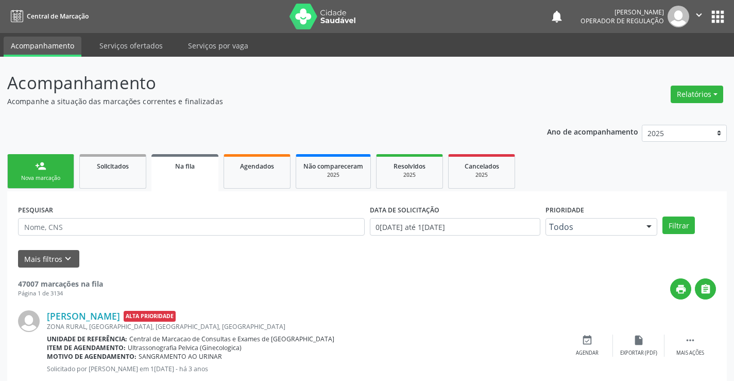
click at [49, 173] on link "person_add Nova marcação" at bounding box center [40, 171] width 67 height 35
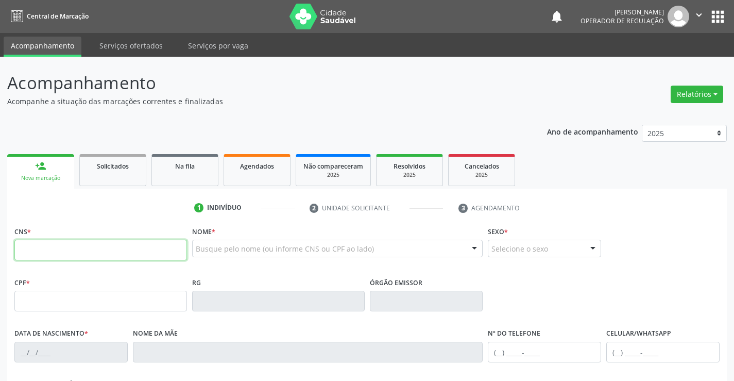
click at [51, 252] on input "text" at bounding box center [100, 250] width 173 height 21
type input "702 1087 3813 9693"
type input "069.177.295-90"
type input "1524034932"
type input "[DATE]"
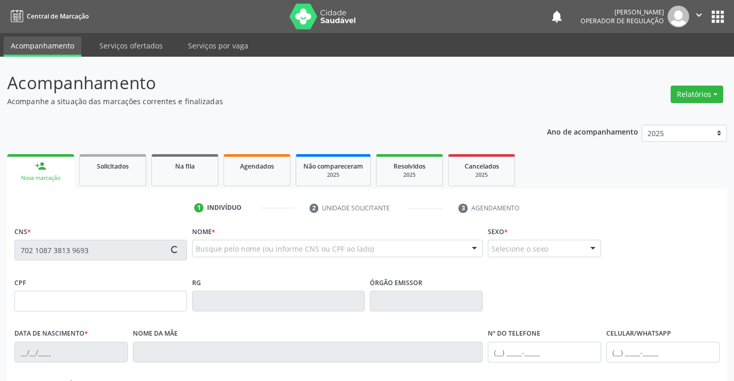
type input "[PHONE_NUMBER]"
type input "SN"
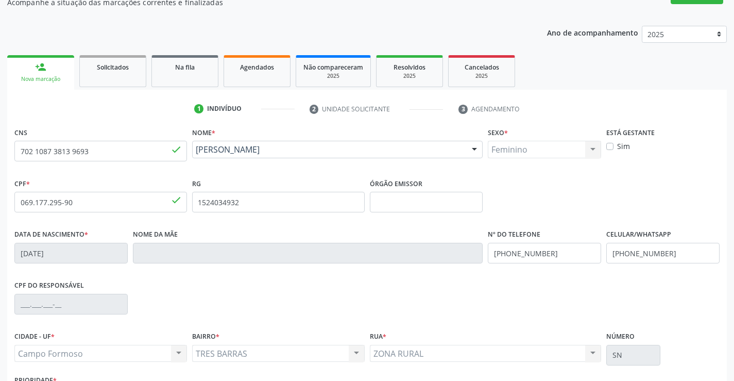
scroll to position [103, 0]
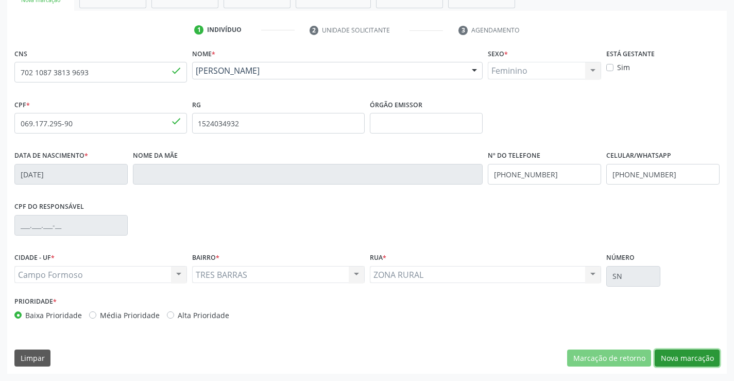
click at [701, 358] on button "Nova marcação" at bounding box center [687, 358] width 65 height 18
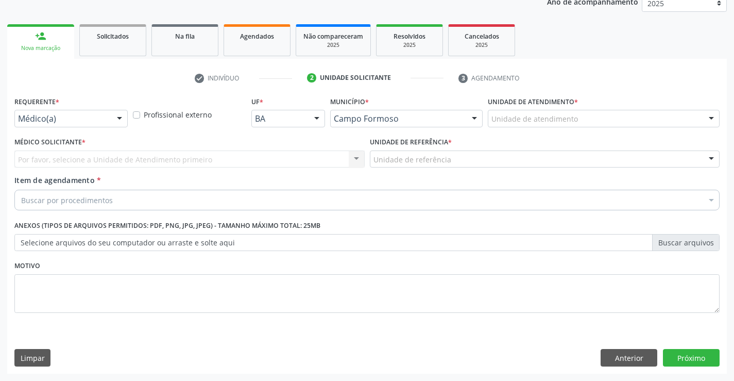
click at [111, 109] on div "Requerente * Médico(a) Médico(a) Enfermeiro(a) Paciente Nenhum resultado encont…" at bounding box center [70, 110] width 113 height 33
click at [109, 123] on div "Médico(a) Médico(a) Enfermeiro(a) Paciente Nenhum resultado encontrado para: " …" at bounding box center [70, 119] width 113 height 18
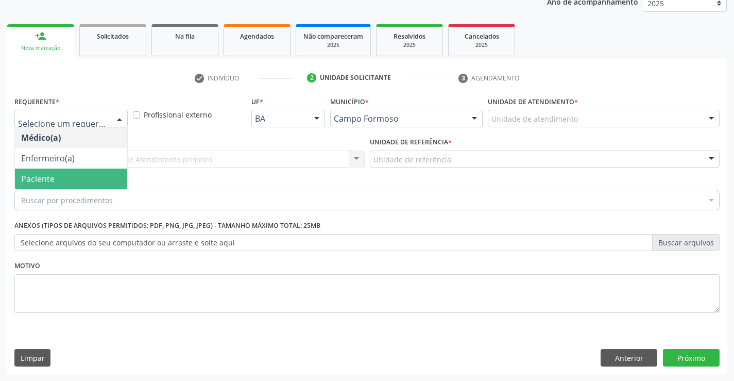
click at [65, 187] on span "Paciente" at bounding box center [71, 179] width 112 height 21
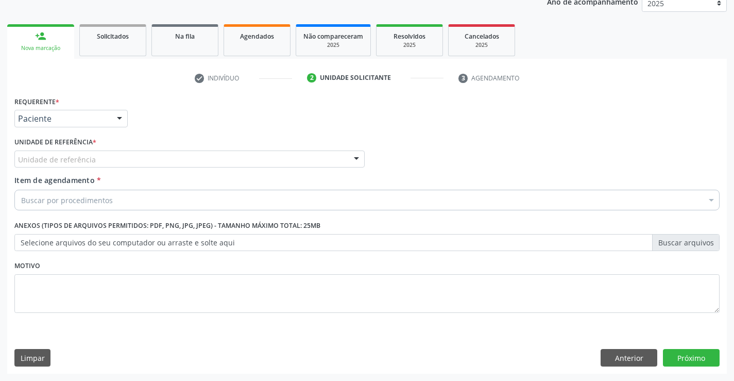
click at [130, 164] on div "Unidade de referência" at bounding box center [189, 160] width 350 height 18
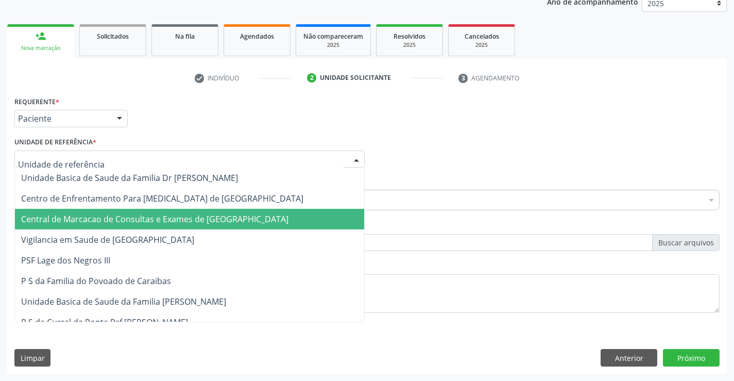
click at [154, 220] on span "Central de Marcacao de Consultas e Exames de [GEOGRAPHIC_DATA]" at bounding box center [155, 218] width 268 height 11
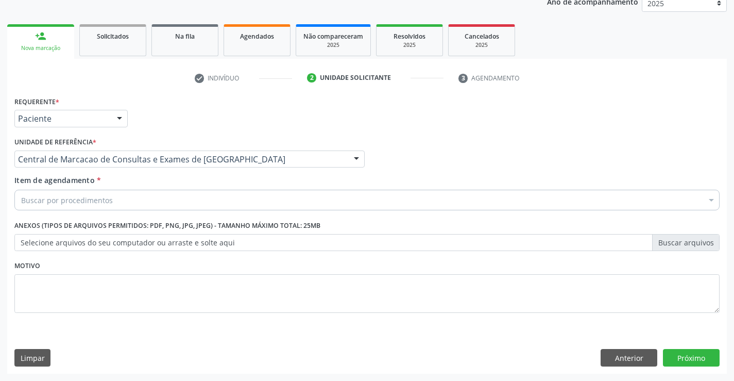
click at [168, 197] on div "Buscar por procedimentos" at bounding box center [367, 200] width 706 height 21
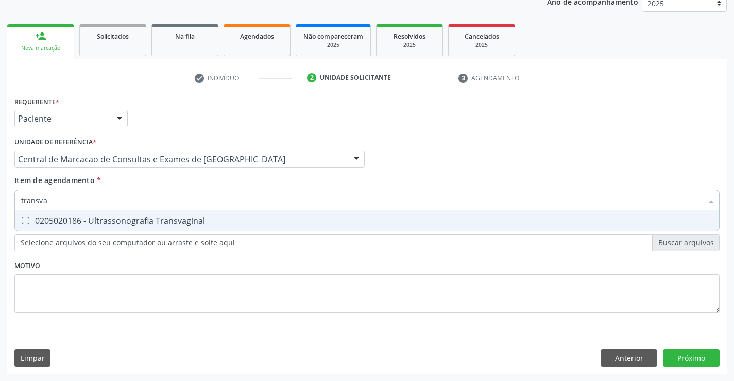
type input "transvag"
click at [137, 216] on div "0205020186 - Ultrassonografia Transvaginal" at bounding box center [367, 220] width 692 height 8
checkbox Transvaginal "true"
click at [252, 276] on div "Requerente * Paciente Médico(a) Enfermeiro(a) Paciente Nenhum resultado encontr…" at bounding box center [367, 210] width 706 height 233
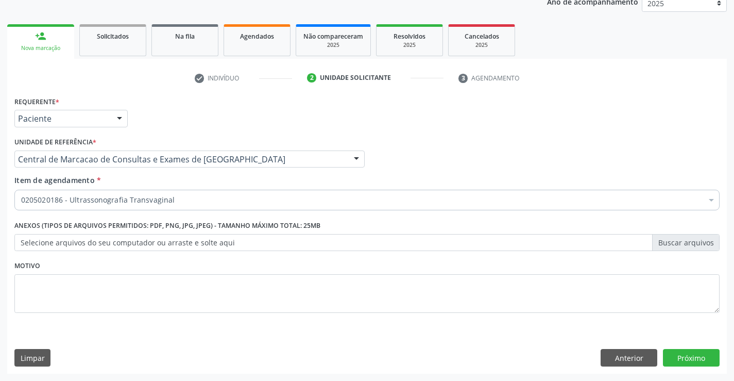
click at [206, 193] on div "0205020186 - Ultrassonografia Transvaginal" at bounding box center [367, 200] width 706 height 21
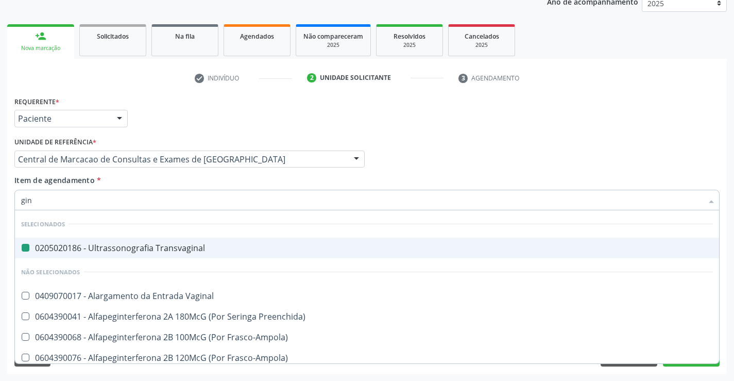
type input "gine"
checkbox Transvaginal "false"
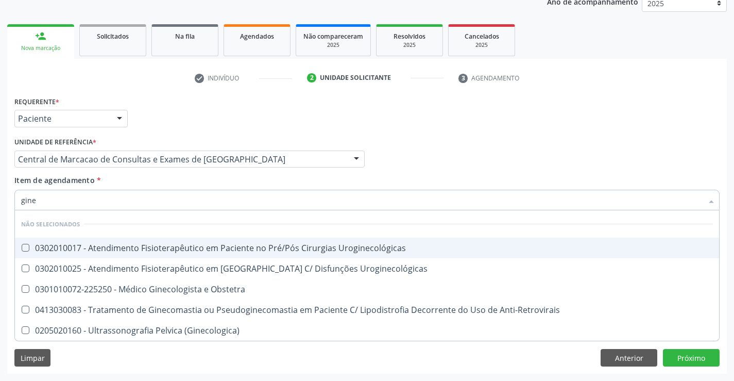
type input "ginec"
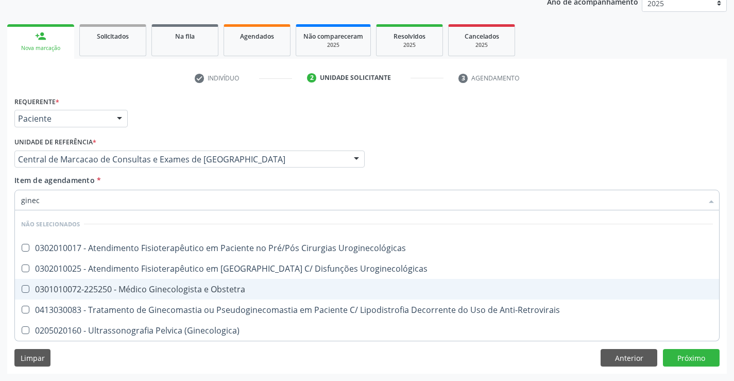
drag, startPoint x: 189, startPoint y: 292, endPoint x: 412, endPoint y: 289, distance: 223.2
click at [188, 292] on div "0301010072-225250 - Médico Ginecologista e Obstetra" at bounding box center [367, 289] width 692 height 8
checkbox Obstetra "true"
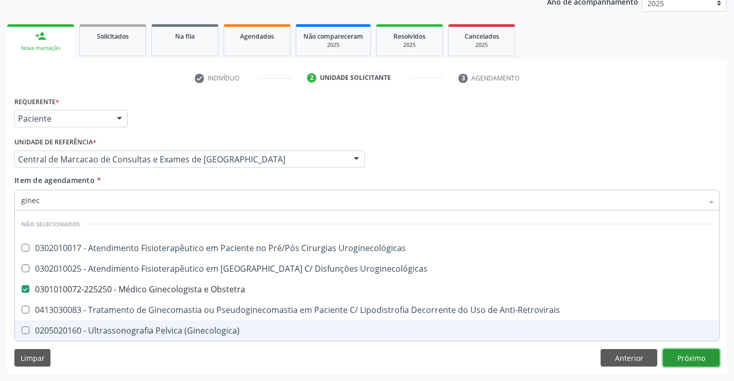
click at [709, 358] on div "Requerente * Paciente Médico(a) Enfermeiro(a) Paciente Nenhum resultado encontr…" at bounding box center [367, 234] width 720 height 280
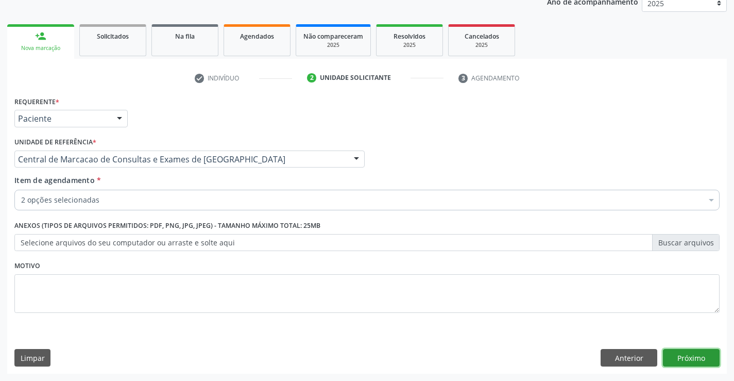
click at [677, 352] on button "Próximo" at bounding box center [691, 358] width 57 height 18
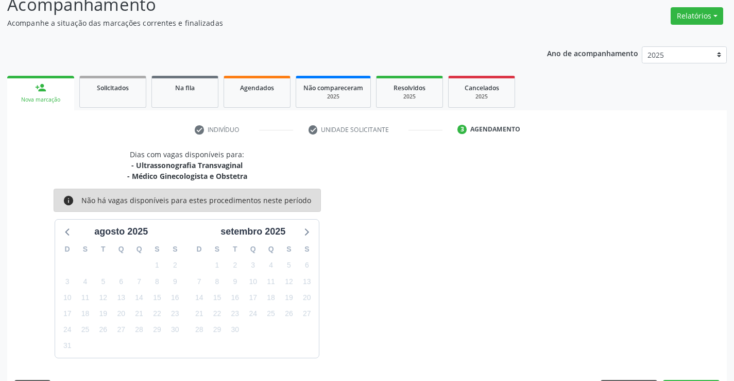
scroll to position [109, 0]
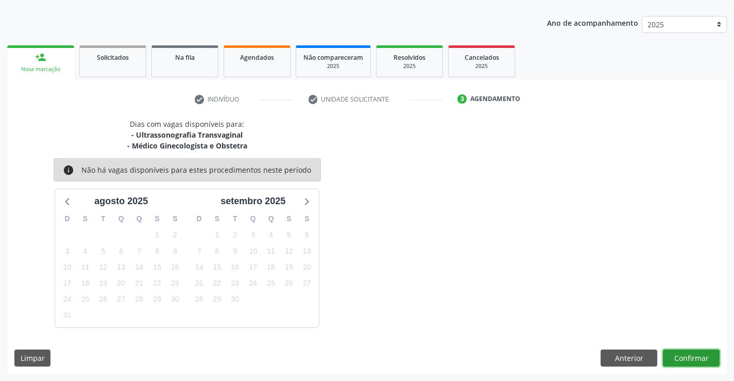
click at [693, 354] on button "Confirmar" at bounding box center [691, 358] width 57 height 18
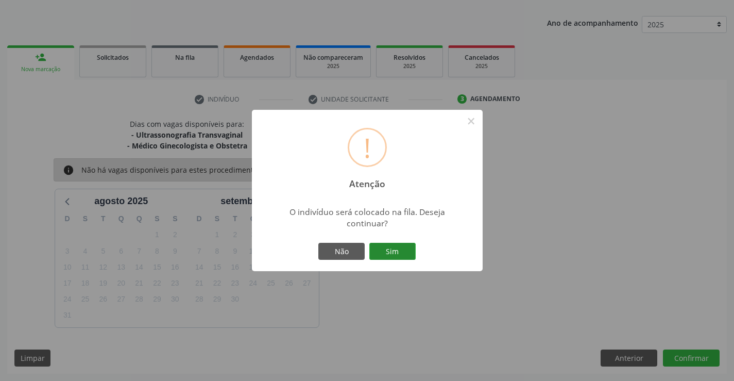
click at [393, 248] on button "Sim" at bounding box center [393, 252] width 46 height 18
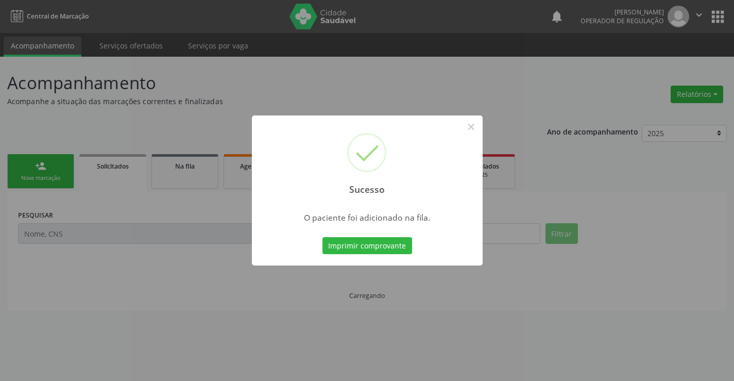
scroll to position [0, 0]
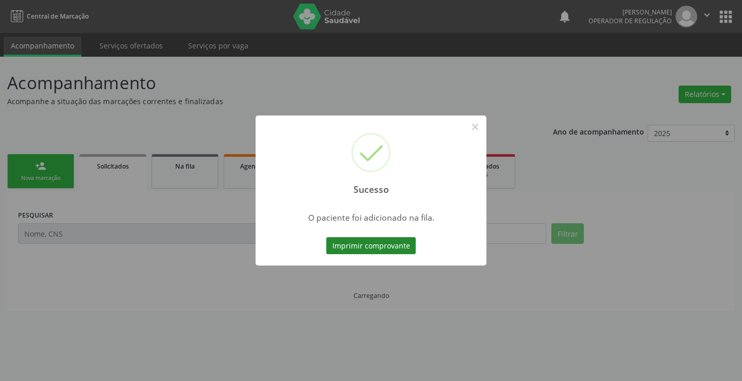
click at [392, 241] on button "Imprimir comprovante" at bounding box center [371, 246] width 90 height 18
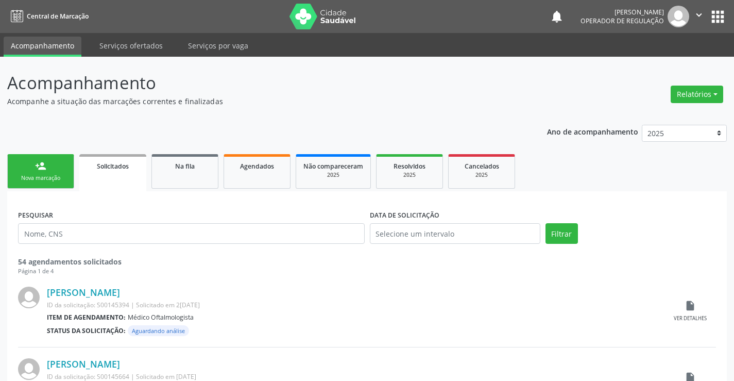
click at [20, 167] on link "person_add Nova marcação" at bounding box center [40, 171] width 67 height 35
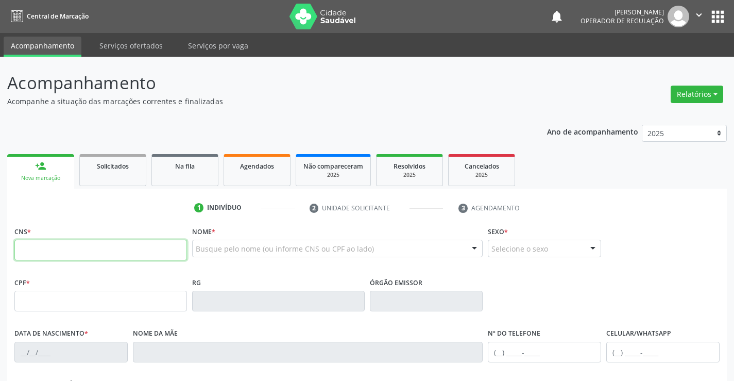
click at [87, 253] on input "text" at bounding box center [100, 250] width 173 height 21
click at [87, 246] on input "text" at bounding box center [100, 250] width 173 height 21
type input "898"
click at [66, 256] on input "898" at bounding box center [100, 250] width 173 height 21
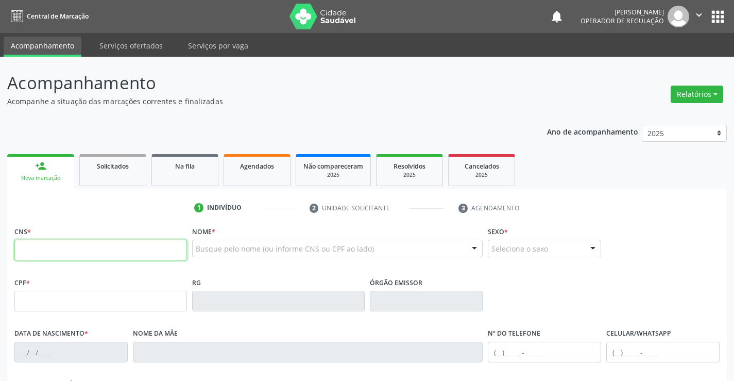
click at [111, 250] on input "text" at bounding box center [100, 250] width 173 height 21
paste input "705 4074 7107 1593"
type input "705 4074 7107 1593"
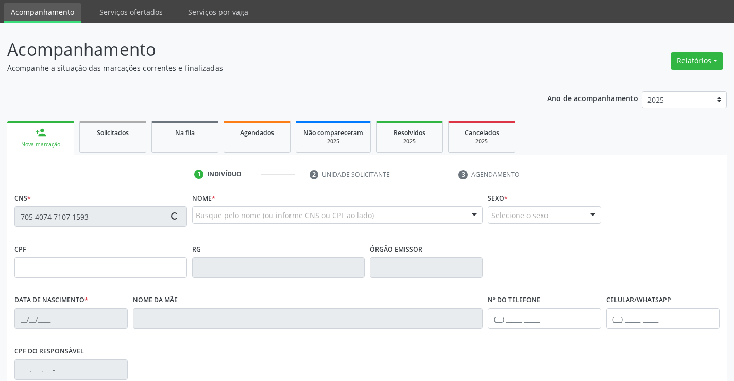
scroll to position [52, 0]
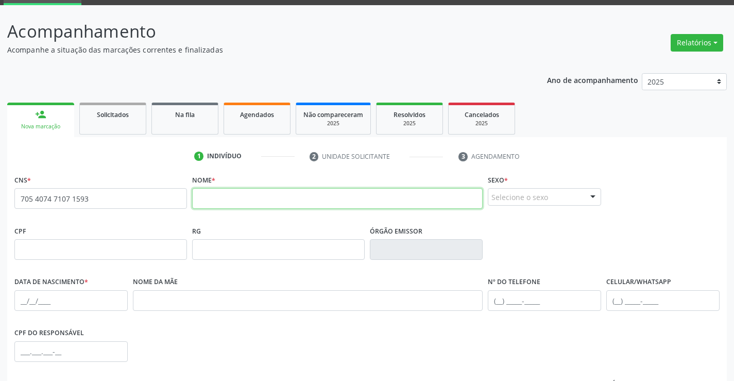
click at [207, 196] on input "text" at bounding box center [337, 198] width 291 height 21
type input "e"
type input "[PERSON_NAME]"
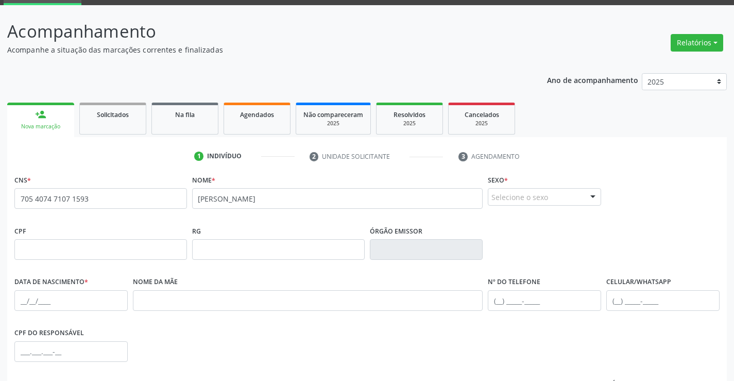
click at [554, 197] on div "Selecione o sexo" at bounding box center [544, 197] width 113 height 18
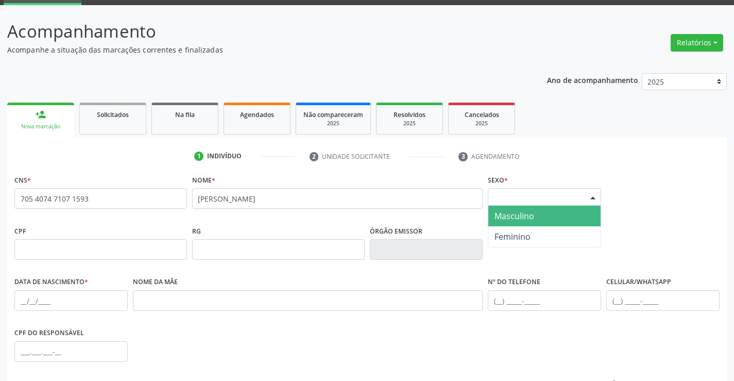
click at [524, 214] on span "Masculino" at bounding box center [515, 215] width 40 height 11
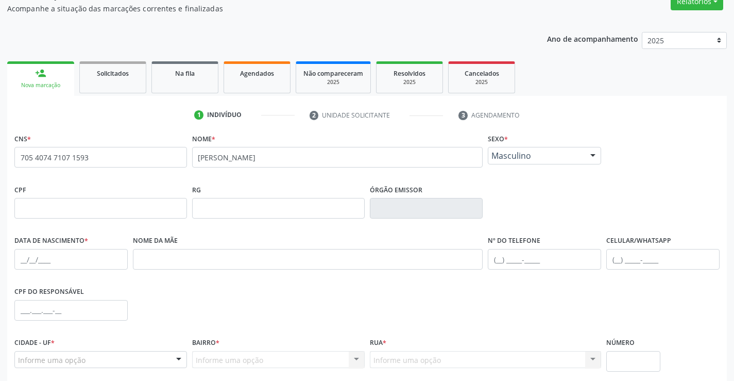
scroll to position [155, 0]
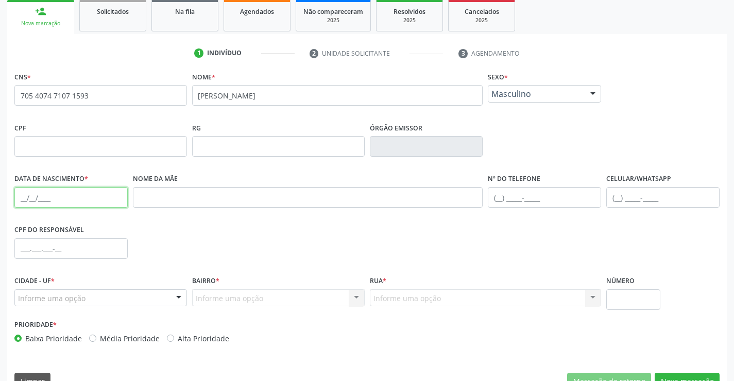
click at [21, 202] on input "text" at bounding box center [70, 197] width 113 height 21
type input "[DATE]"
click at [99, 297] on div "Informe uma opção" at bounding box center [100, 298] width 173 height 18
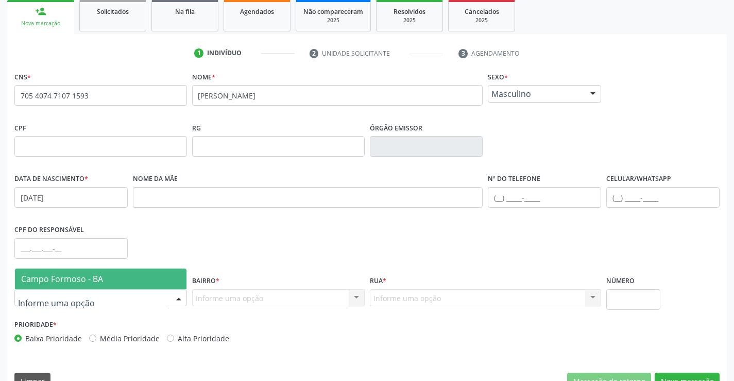
click at [103, 278] on span "Campo Formoso - BA" at bounding box center [101, 279] width 172 height 21
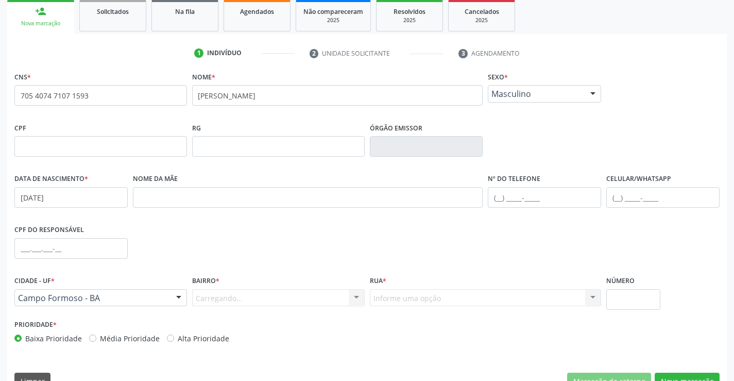
click at [228, 297] on div "Carregando... Nenhum resultado encontrado para: " " Nenhuma opção encontrada. D…" at bounding box center [278, 298] width 173 height 18
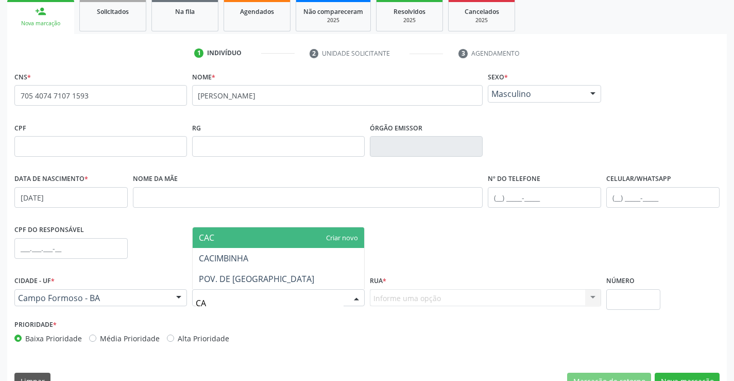
type input "CAC"
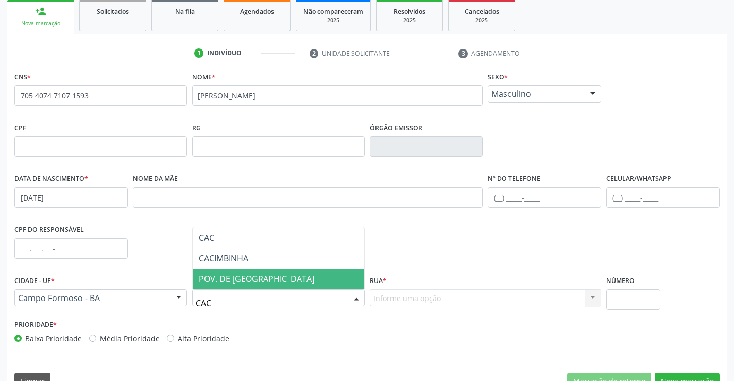
click at [235, 272] on span "POV. DE [GEOGRAPHIC_DATA]" at bounding box center [279, 279] width 172 height 21
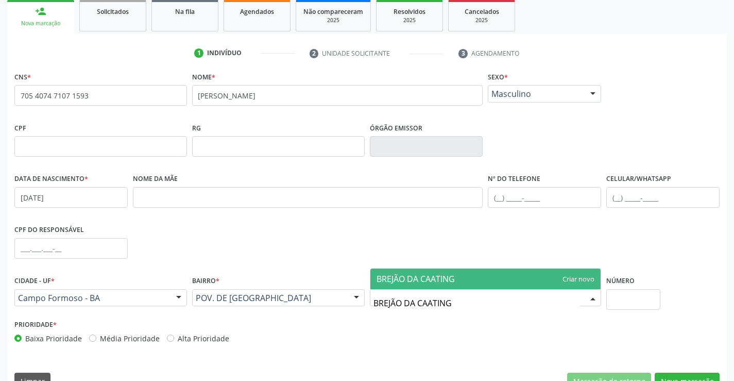
type input "BREJÃO DA CAATINGA"
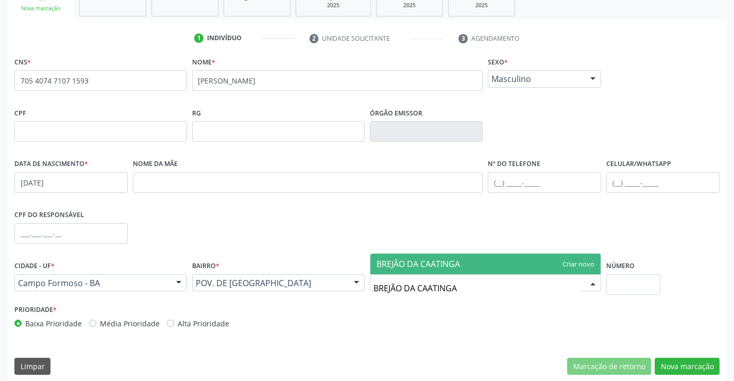
scroll to position [178, 0]
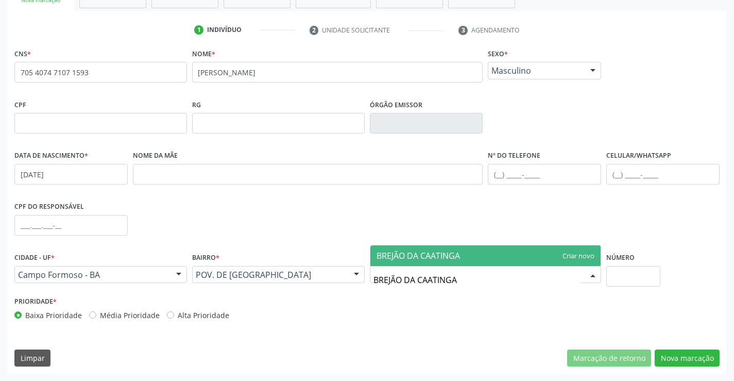
click at [518, 254] on span "BREJÃO DA CAATINGA" at bounding box center [486, 255] width 231 height 21
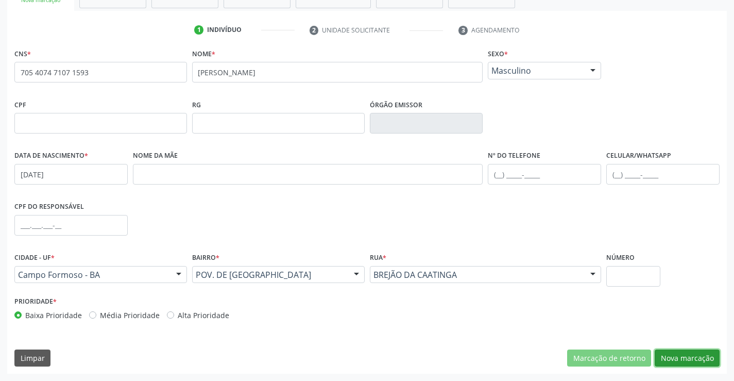
click at [707, 357] on button "Nova marcação" at bounding box center [687, 358] width 65 height 18
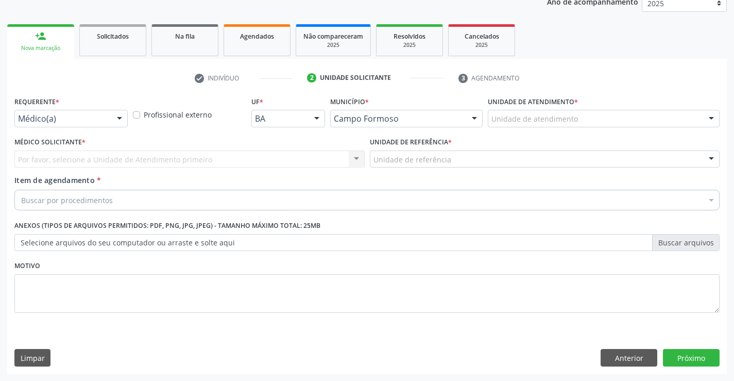
scroll to position [130, 0]
click at [127, 114] on div at bounding box center [119, 119] width 15 height 18
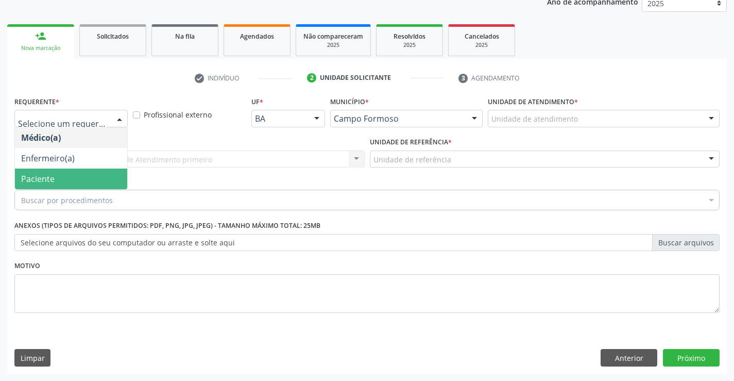
click at [72, 183] on span "Paciente" at bounding box center [71, 179] width 112 height 21
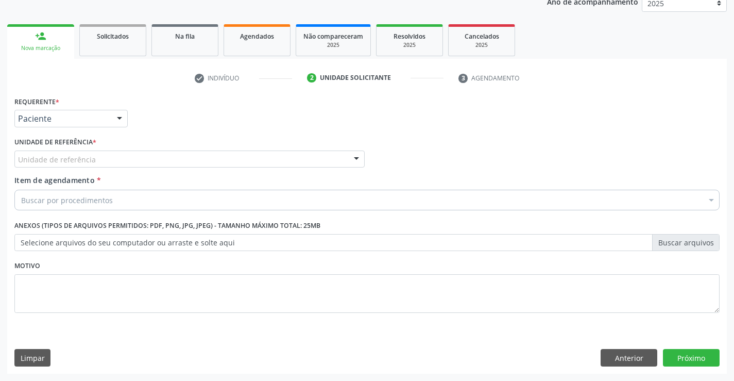
click at [181, 153] on div "Unidade de referência" at bounding box center [189, 160] width 350 height 18
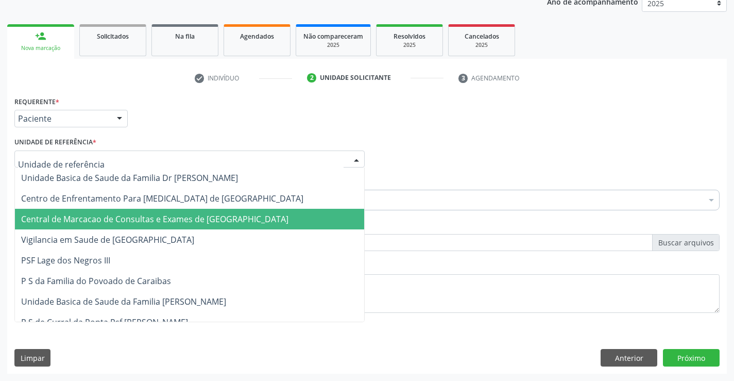
click at [152, 215] on span "Central de Marcacao de Consultas e Exames de [GEOGRAPHIC_DATA]" at bounding box center [155, 218] width 268 height 11
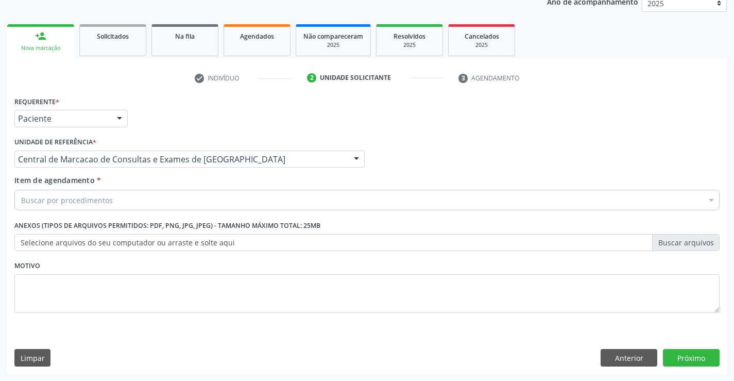
click at [166, 198] on div "Buscar por procedimentos" at bounding box center [367, 200] width 706 height 21
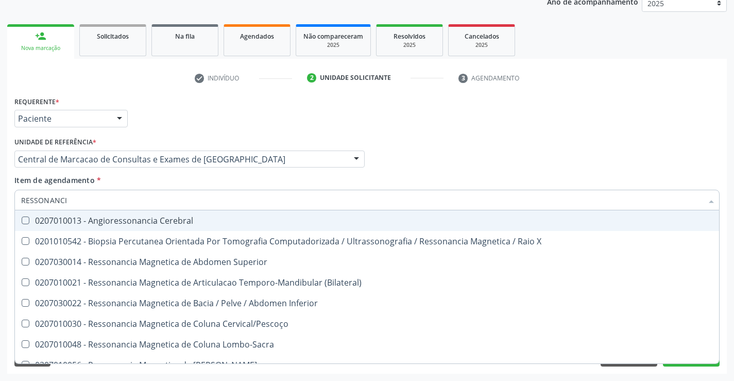
type input "RESSONANCIA"
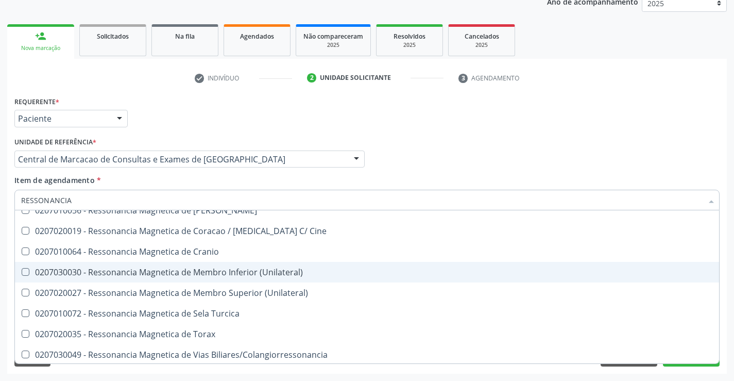
scroll to position [156, 0]
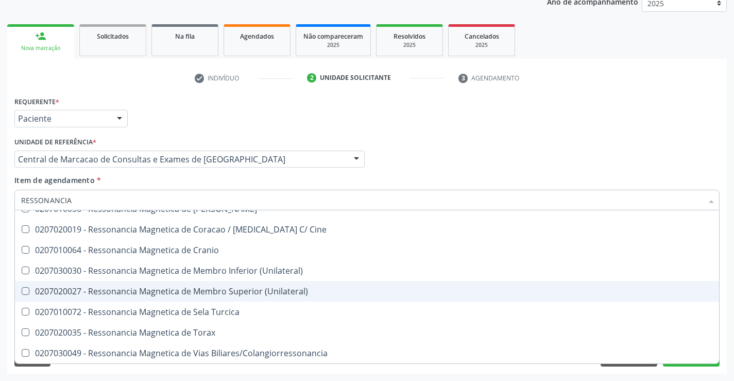
click at [244, 291] on div "0207020027 - Ressonancia Magnetica de Membro Superior (Unilateral)" at bounding box center [367, 291] width 692 height 8
checkbox \(Unilateral\) "true"
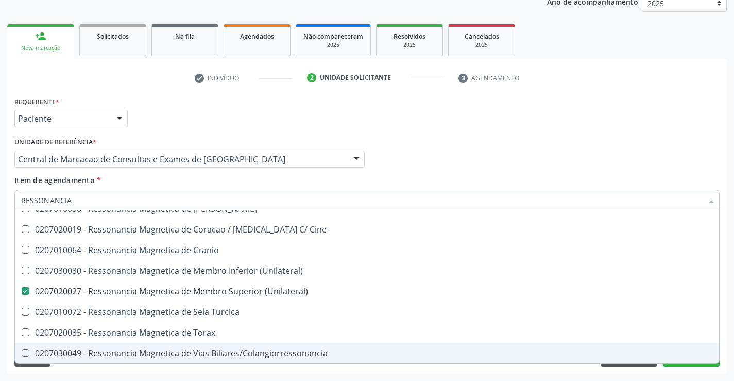
click at [682, 374] on div "Acompanhamento Acompanhe a situação das marcações correntes e finalizadas Relat…" at bounding box center [367, 154] width 734 height 454
checkbox X "true"
checkbox \(Unilateral\) "false"
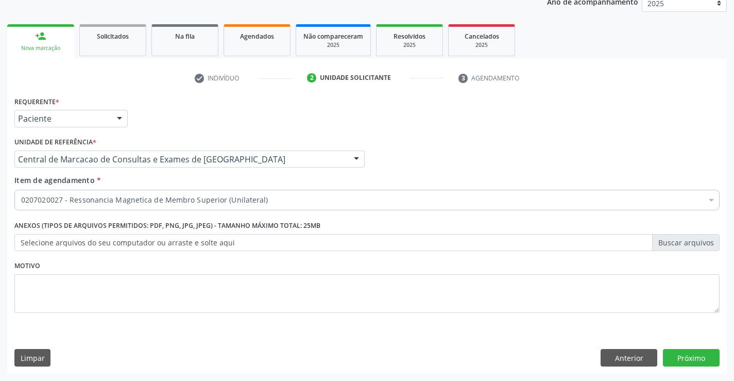
scroll to position [0, 0]
click at [672, 372] on div "Requerente * Paciente Médico(a) Enfermeiro(a) Paciente Nenhum resultado encontr…" at bounding box center [367, 234] width 720 height 280
click at [702, 352] on button "Próximo" at bounding box center [691, 358] width 57 height 18
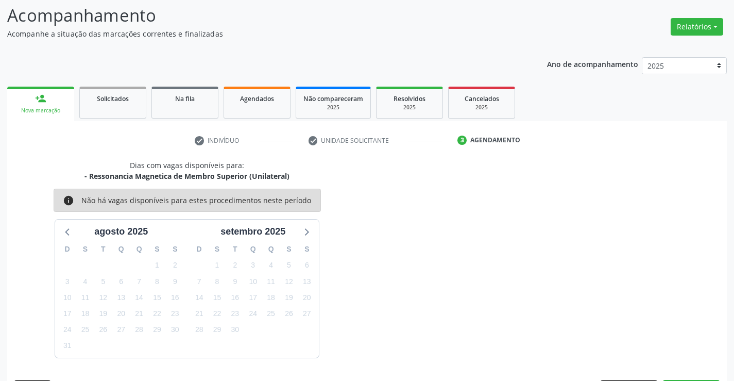
scroll to position [98, 0]
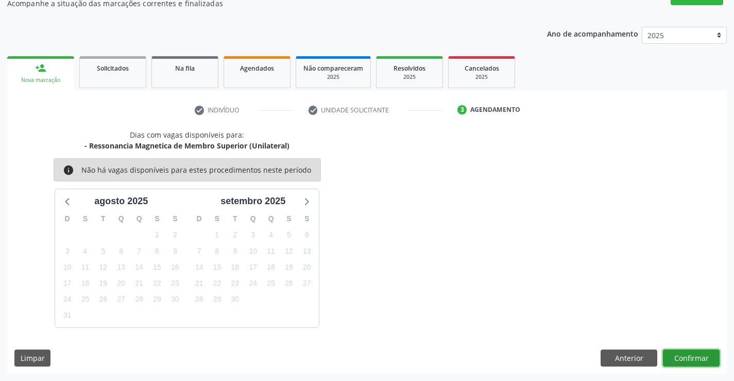
click at [684, 357] on button "Confirmar" at bounding box center [691, 358] width 57 height 18
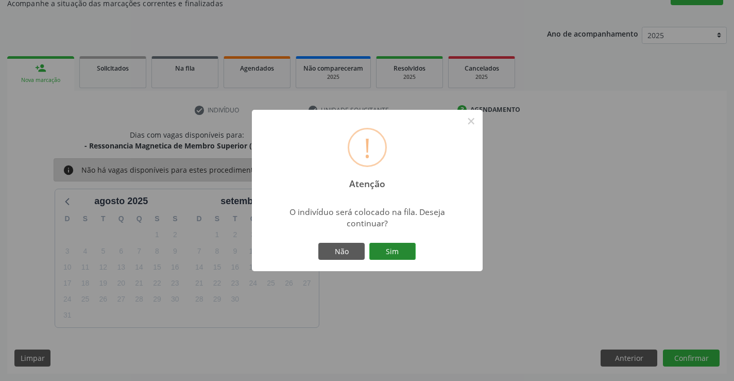
click at [405, 249] on button "Sim" at bounding box center [393, 252] width 46 height 18
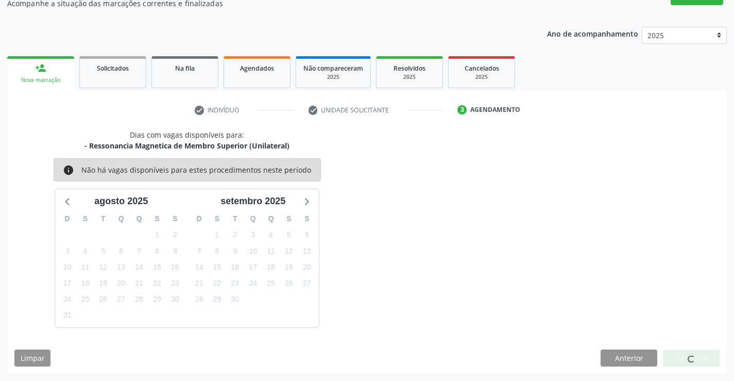
scroll to position [0, 0]
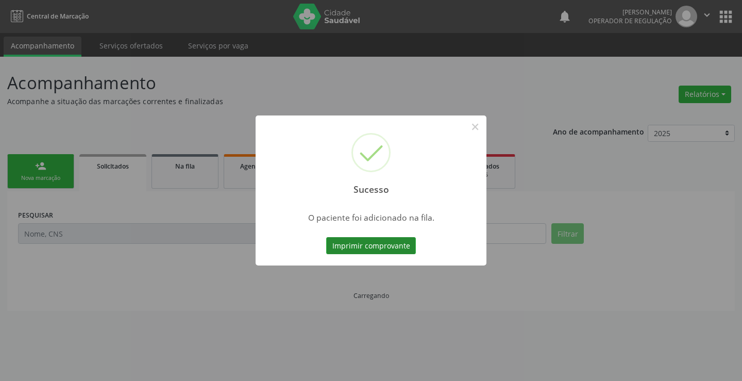
click at [392, 244] on button "Imprimir comprovante" at bounding box center [371, 246] width 90 height 18
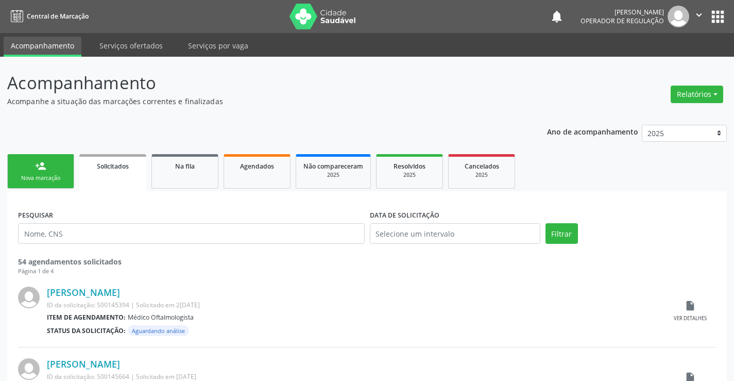
click at [67, 174] on link "person_add Nova marcação" at bounding box center [40, 171] width 67 height 35
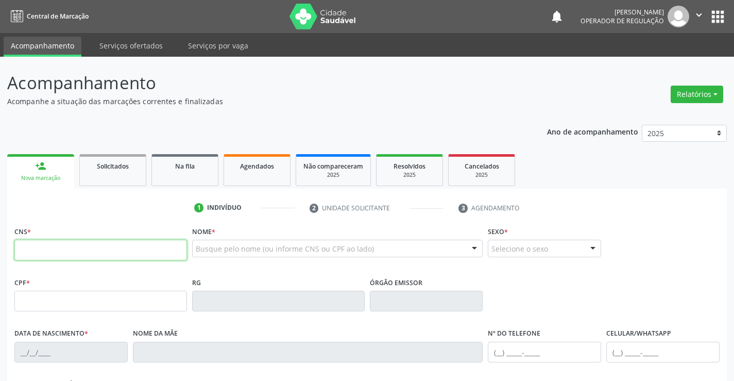
click at [41, 253] on input "text" at bounding box center [100, 250] width 173 height 21
click at [41, 260] on input "text" at bounding box center [100, 250] width 173 height 21
type input "700 0061 3453 2902"
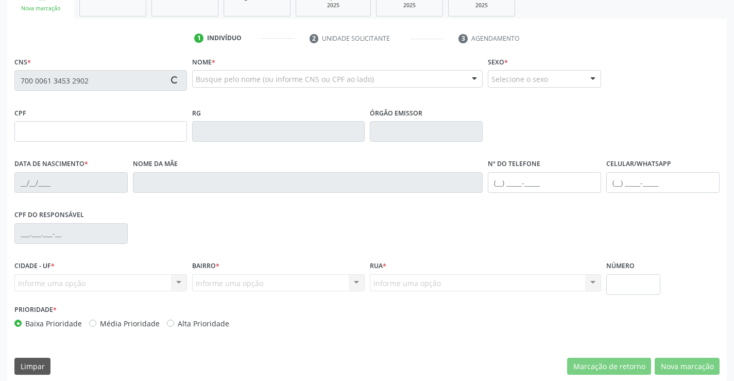
scroll to position [178, 0]
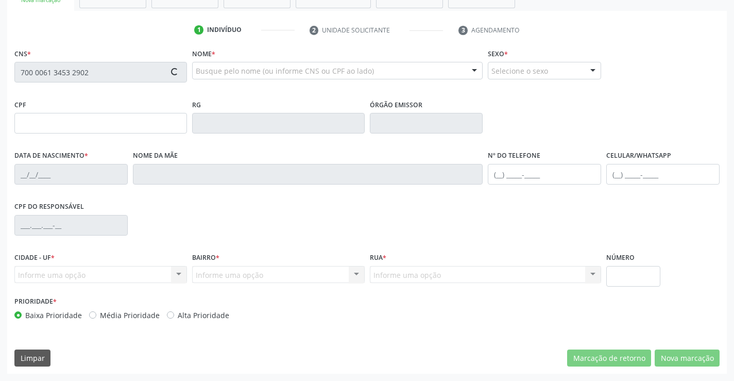
type input "136.135.005-90"
type input "1[DATE]"
type input "[PERSON_NAME]"
type input "[PHONE_NUMBER]"
type input "S/N"
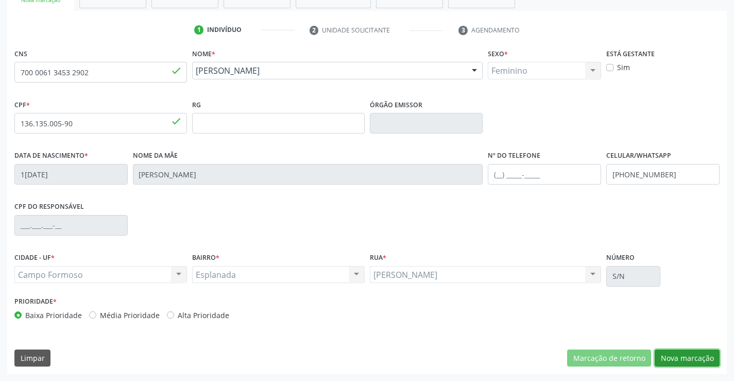
click at [703, 356] on button "Nova marcação" at bounding box center [687, 358] width 65 height 18
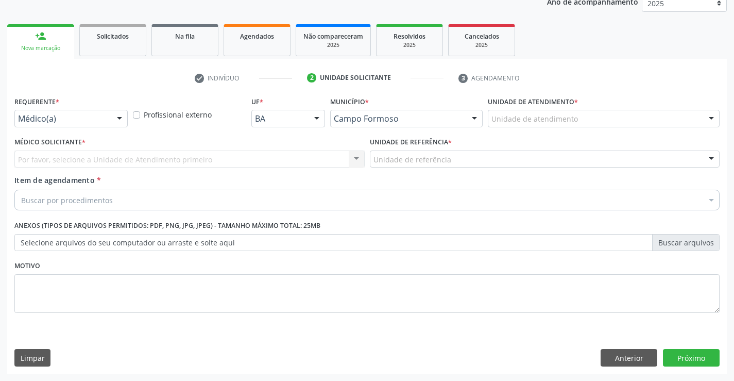
scroll to position [130, 0]
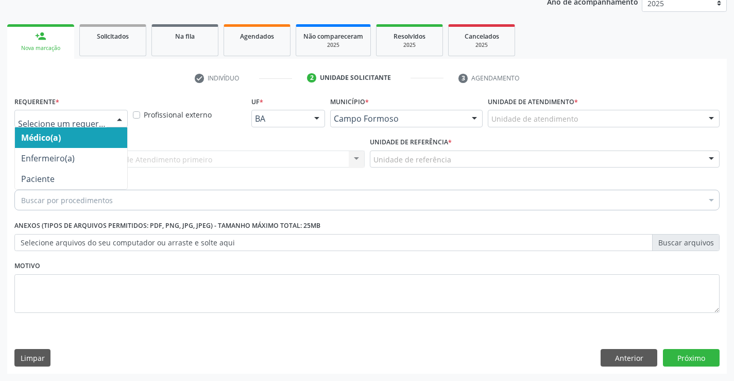
click at [117, 118] on div at bounding box center [119, 119] width 15 height 18
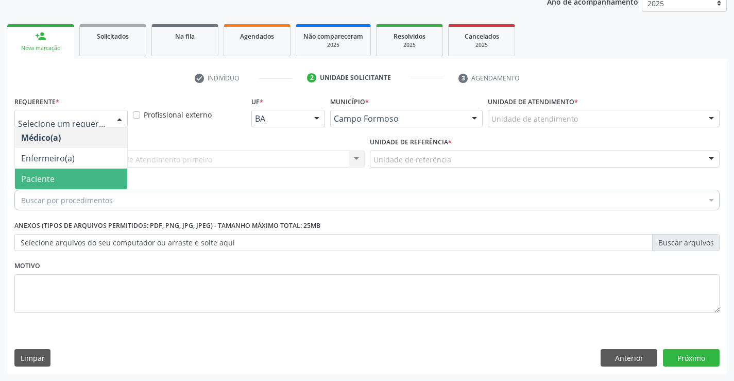
click at [85, 181] on span "Paciente" at bounding box center [71, 179] width 112 height 21
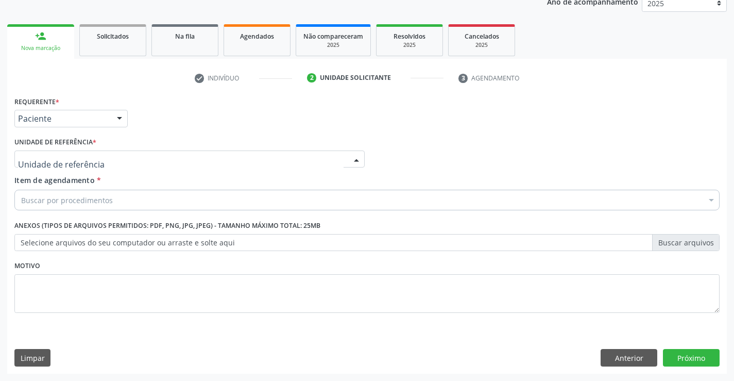
click at [159, 161] on div at bounding box center [189, 160] width 350 height 18
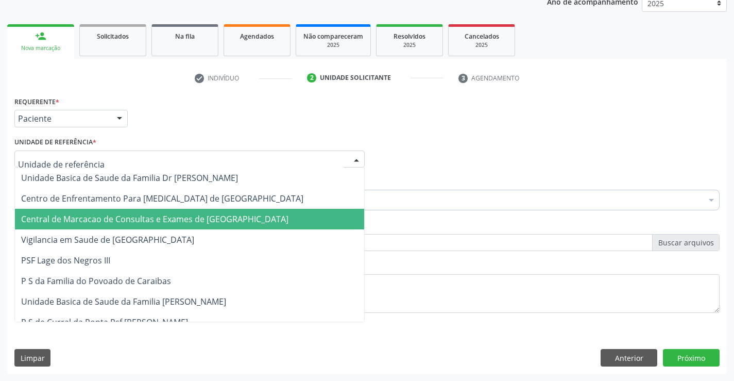
click at [168, 219] on span "Central de Marcacao de Consultas e Exames de [GEOGRAPHIC_DATA]" at bounding box center [155, 218] width 268 height 11
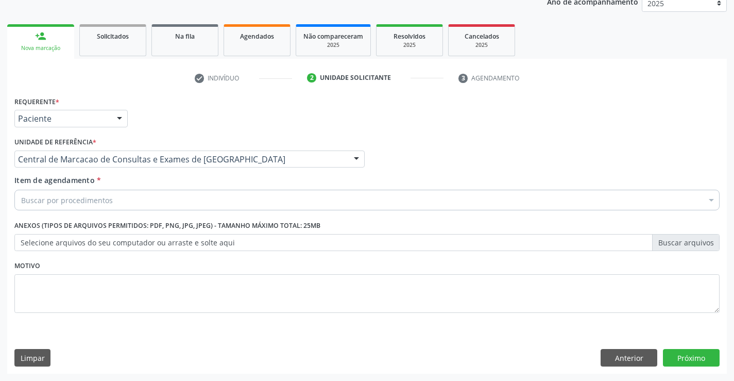
click at [198, 201] on div "Buscar por procedimentos" at bounding box center [367, 200] width 706 height 21
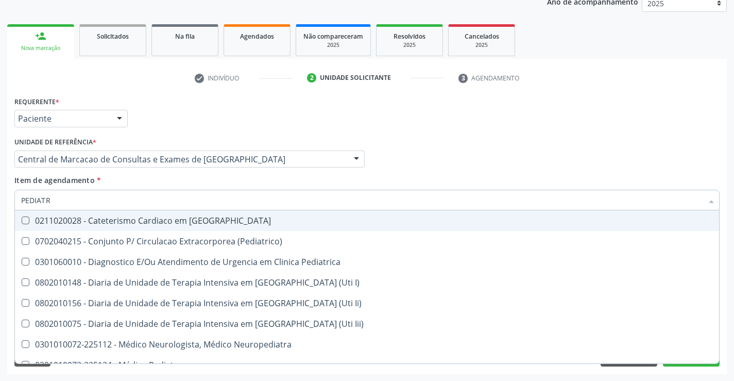
type input "PEDIATRA"
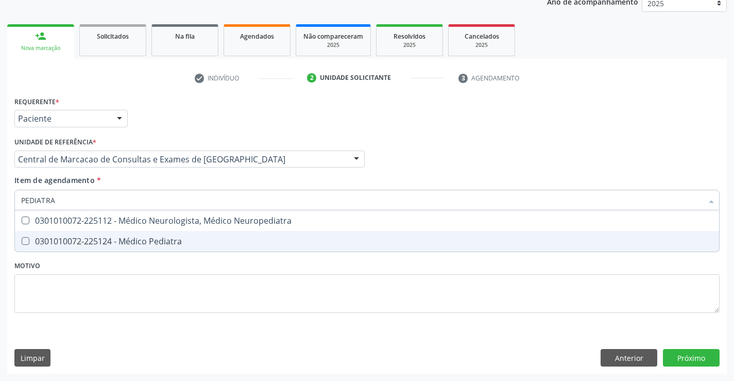
click at [160, 242] on div "0301010072-225124 - Médico Pediatra" at bounding box center [367, 241] width 692 height 8
checkbox Pediatra "true"
click at [672, 352] on div "Requerente * Paciente Médico(a) Enfermeiro(a) Paciente Nenhum resultado encontr…" at bounding box center [367, 234] width 720 height 280
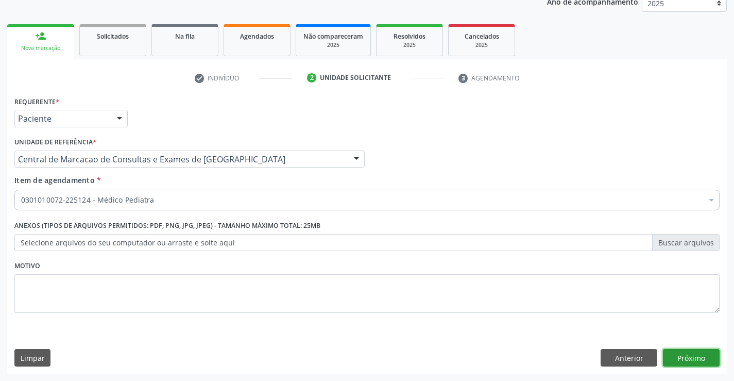
click at [674, 355] on button "Próximo" at bounding box center [691, 358] width 57 height 18
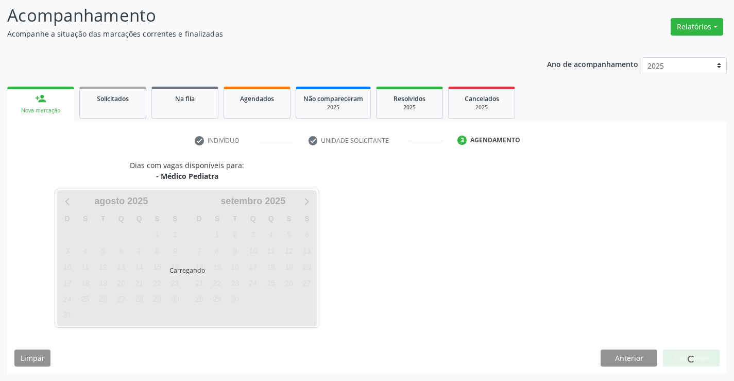
scroll to position [68, 0]
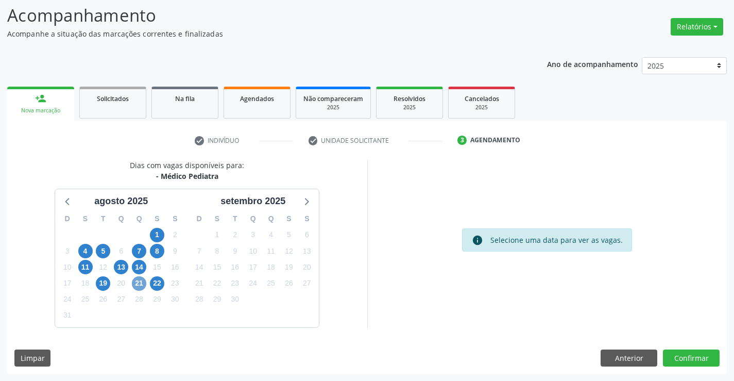
click at [144, 280] on span "21" at bounding box center [139, 283] width 14 height 14
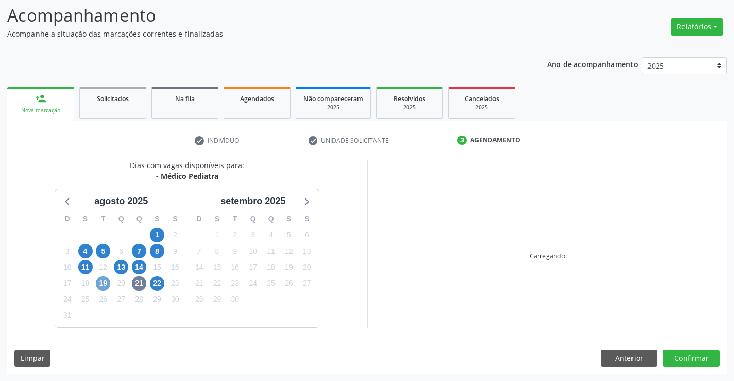
click at [98, 285] on span "19" at bounding box center [103, 283] width 14 height 14
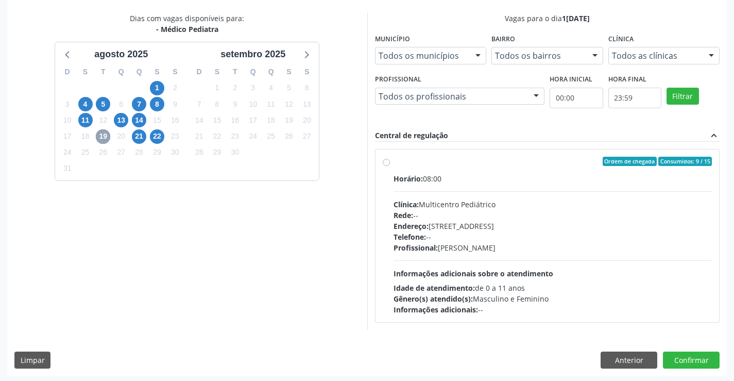
scroll to position [216, 0]
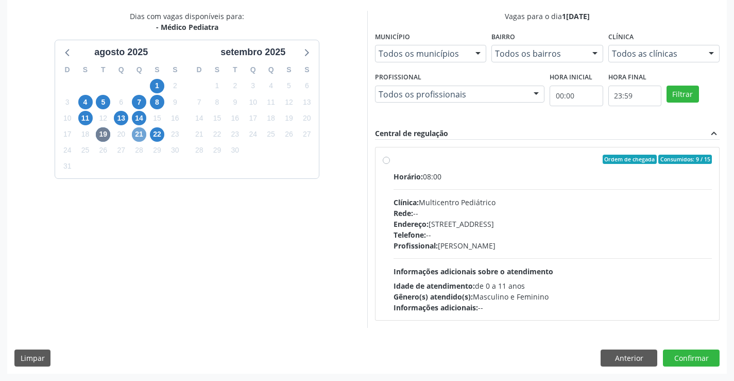
click at [140, 133] on span "21" at bounding box center [139, 134] width 14 height 14
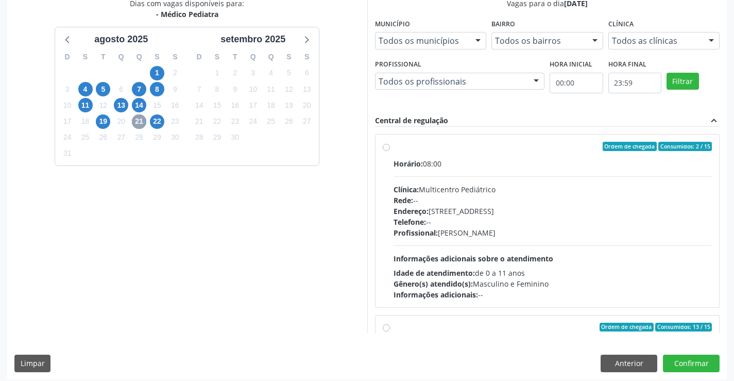
scroll to position [235, 0]
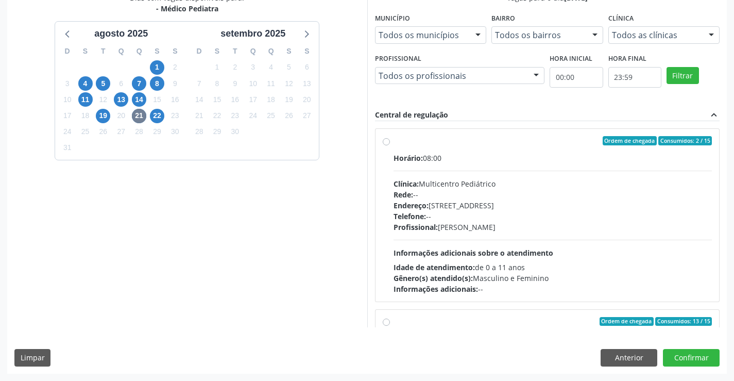
click at [509, 182] on div "Clínica: Multicentro Pediátrico" at bounding box center [553, 183] width 319 height 11
click at [390, 145] on input "Ordem de chegada Consumidos: 2 / 15 Horário: 08:00 Clínica: Multicentro Pediátr…" at bounding box center [386, 140] width 7 height 9
radio input "true"
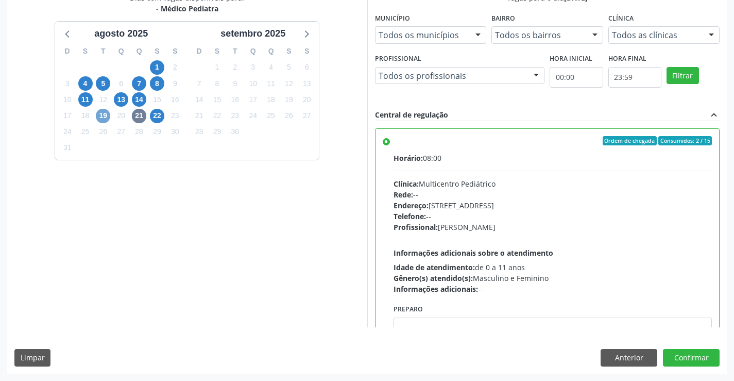
click at [107, 120] on span "19" at bounding box center [103, 116] width 14 height 14
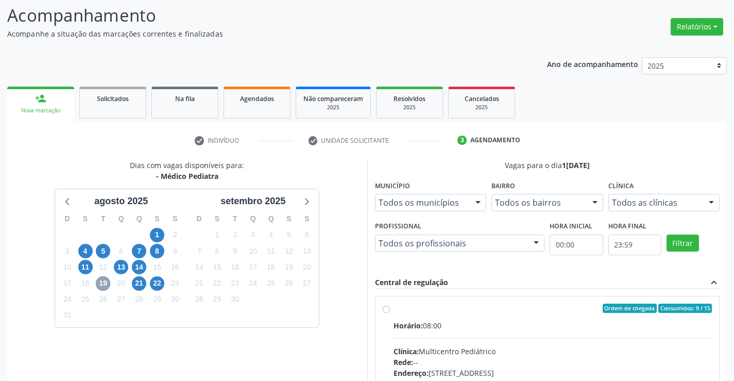
scroll to position [216, 0]
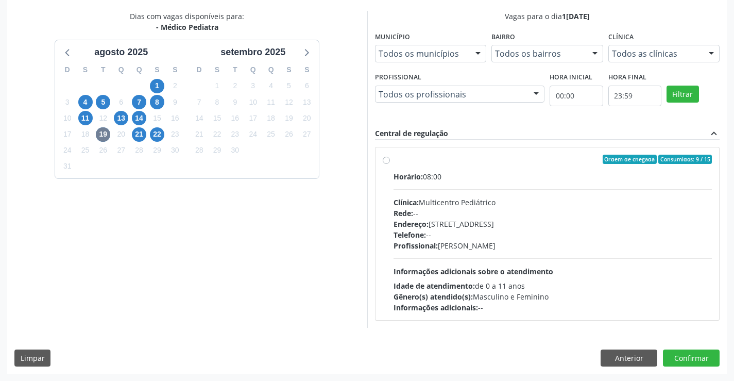
click at [436, 241] on span "Profissional:" at bounding box center [416, 246] width 44 height 10
click at [390, 164] on input "Ordem de chegada Consumidos: 9 / 15 Horário: 08:00 Clínica: Multicentro Pediátr…" at bounding box center [386, 159] width 7 height 9
radio input "true"
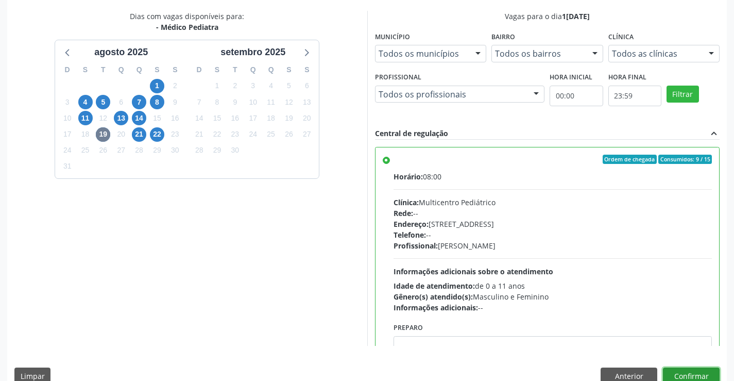
click at [683, 375] on button "Confirmar" at bounding box center [691, 376] width 57 height 18
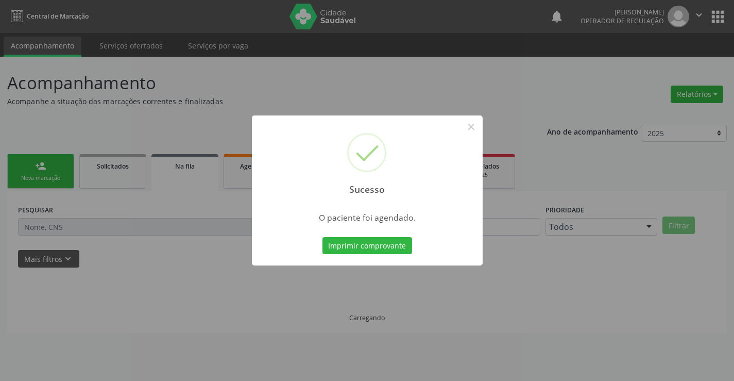
scroll to position [0, 0]
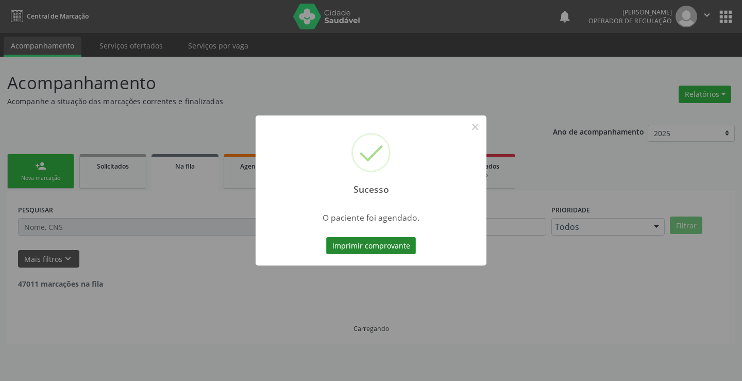
click at [367, 246] on button "Imprimir comprovante" at bounding box center [371, 246] width 90 height 18
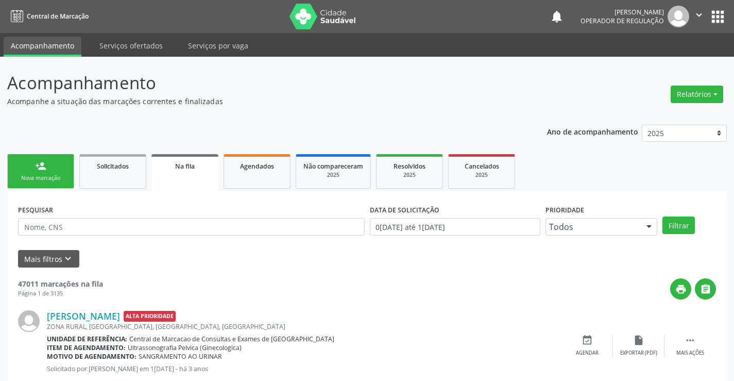
drag, startPoint x: 51, startPoint y: 168, endPoint x: 73, endPoint y: 6, distance: 163.3
click at [52, 166] on link "person_add Nova marcação" at bounding box center [40, 171] width 67 height 35
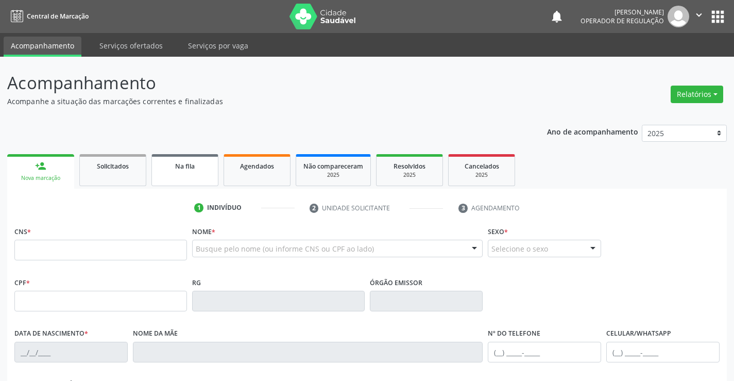
click at [207, 165] on div "Na fila" at bounding box center [185, 165] width 52 height 11
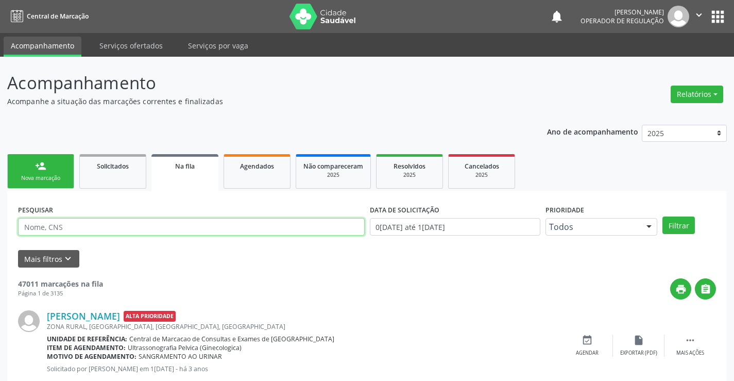
click at [139, 222] on input "text" at bounding box center [191, 227] width 347 height 18
type input "700000743582807"
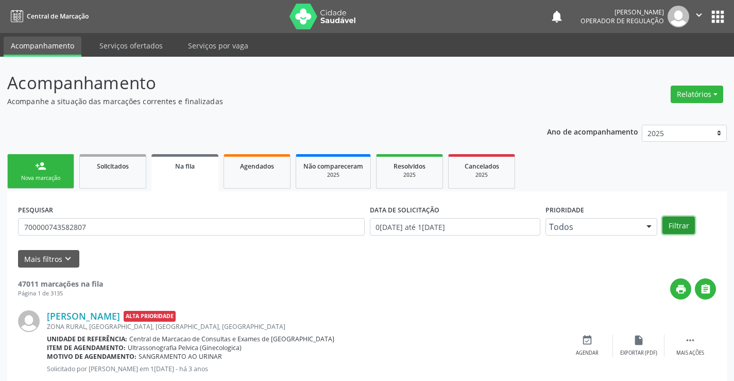
click at [668, 227] on button "Filtrar" at bounding box center [679, 225] width 32 height 18
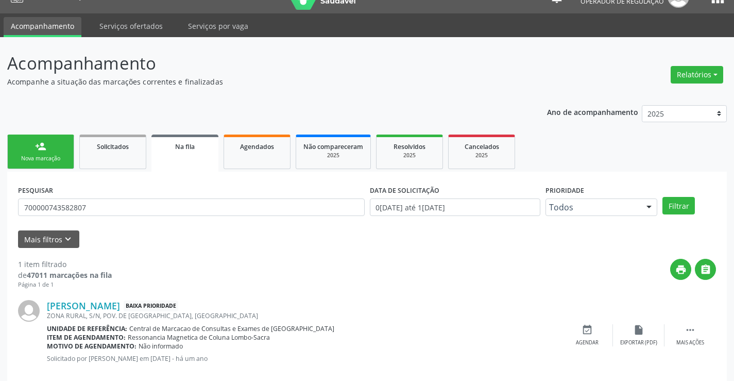
scroll to position [38, 0]
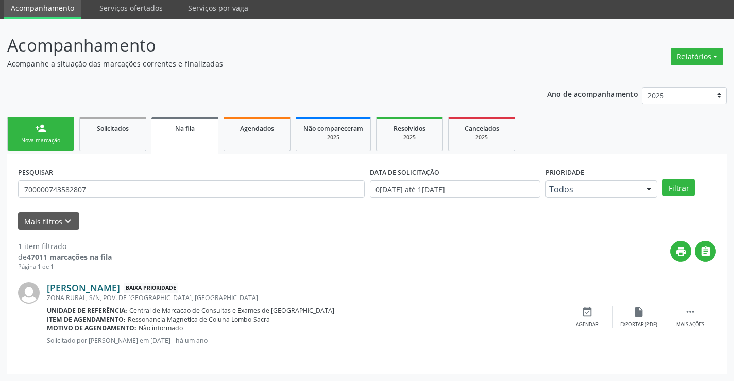
click at [115, 291] on link "[PERSON_NAME]" at bounding box center [83, 287] width 73 height 11
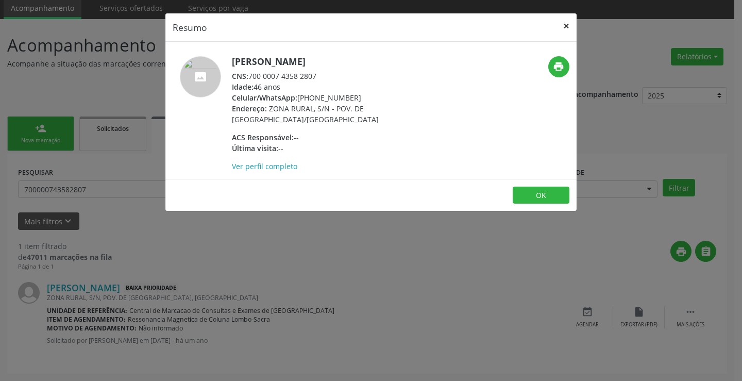
click at [564, 18] on button "×" at bounding box center [566, 25] width 21 height 25
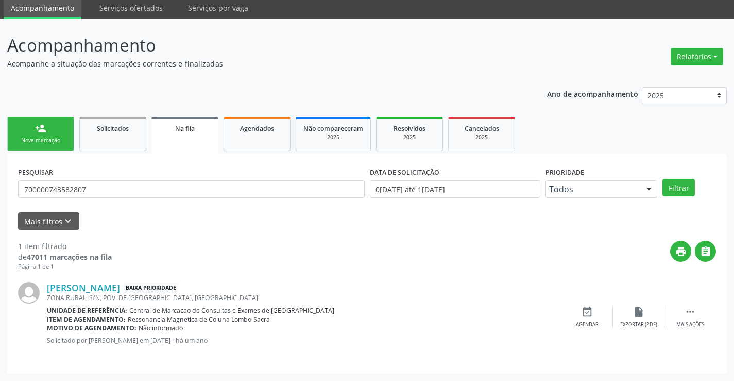
click at [58, 130] on link "person_add Nova marcação" at bounding box center [40, 133] width 67 height 35
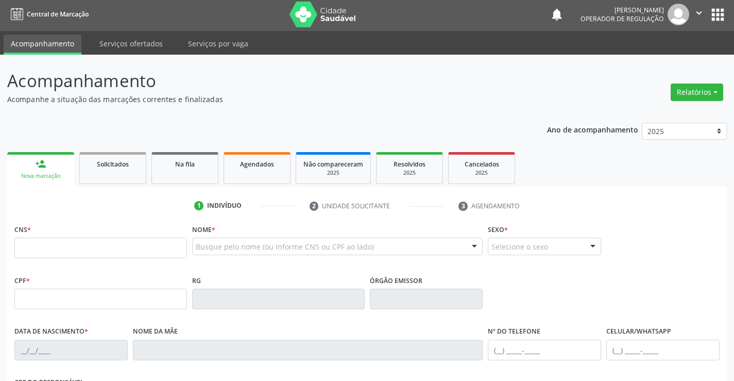
scroll to position [0, 0]
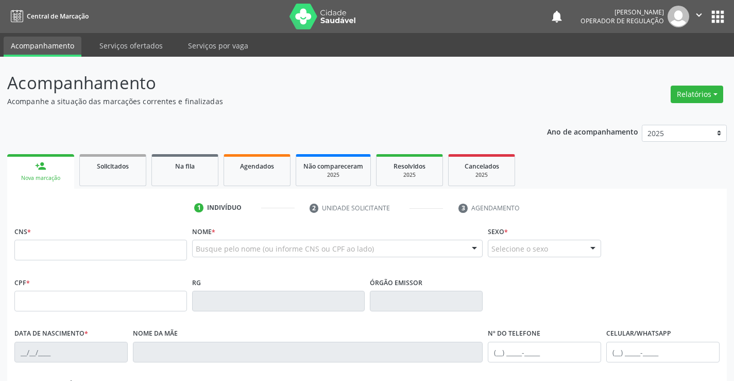
click at [698, 10] on icon "" at bounding box center [699, 14] width 11 height 11
click at [674, 60] on link "Sair" at bounding box center [673, 63] width 71 height 14
